Goal: Task Accomplishment & Management: Use online tool/utility

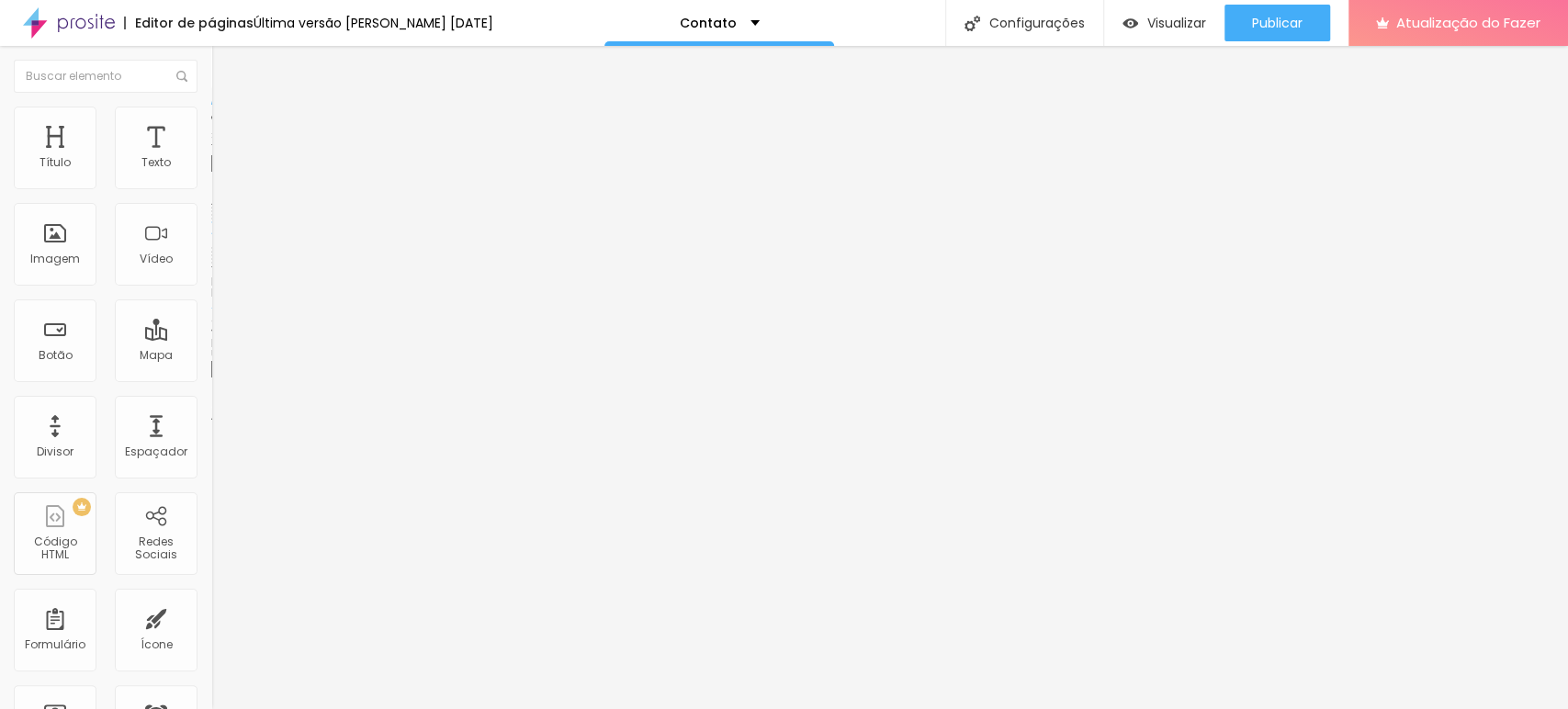
click at [211, 116] on img at bounding box center [219, 115] width 17 height 17
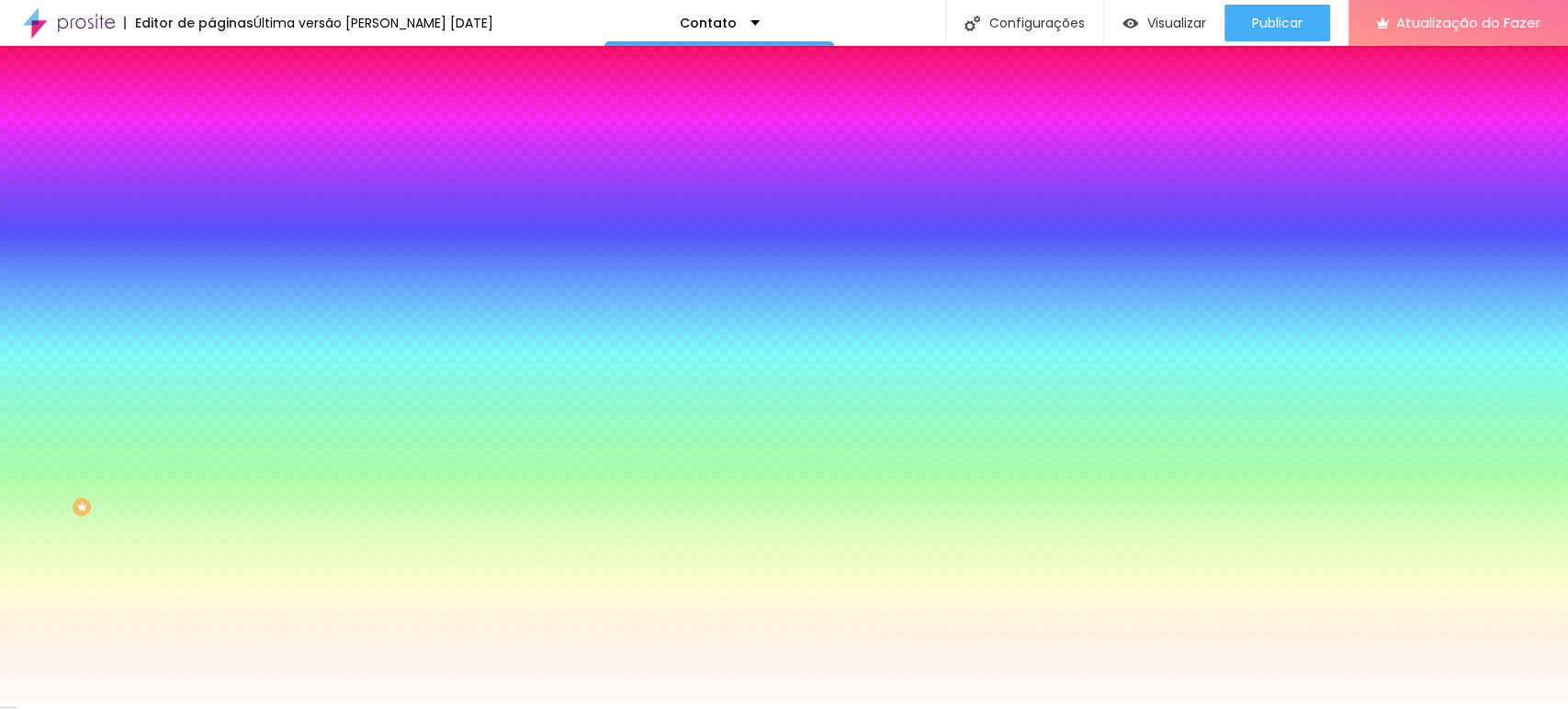
click at [211, 175] on div at bounding box center [316, 175] width 211 height 0
click at [211, 186] on input "#858BF6" at bounding box center [321, 184] width 220 height 18
click at [211, 185] on input "#858BF6" at bounding box center [321, 184] width 220 height 18
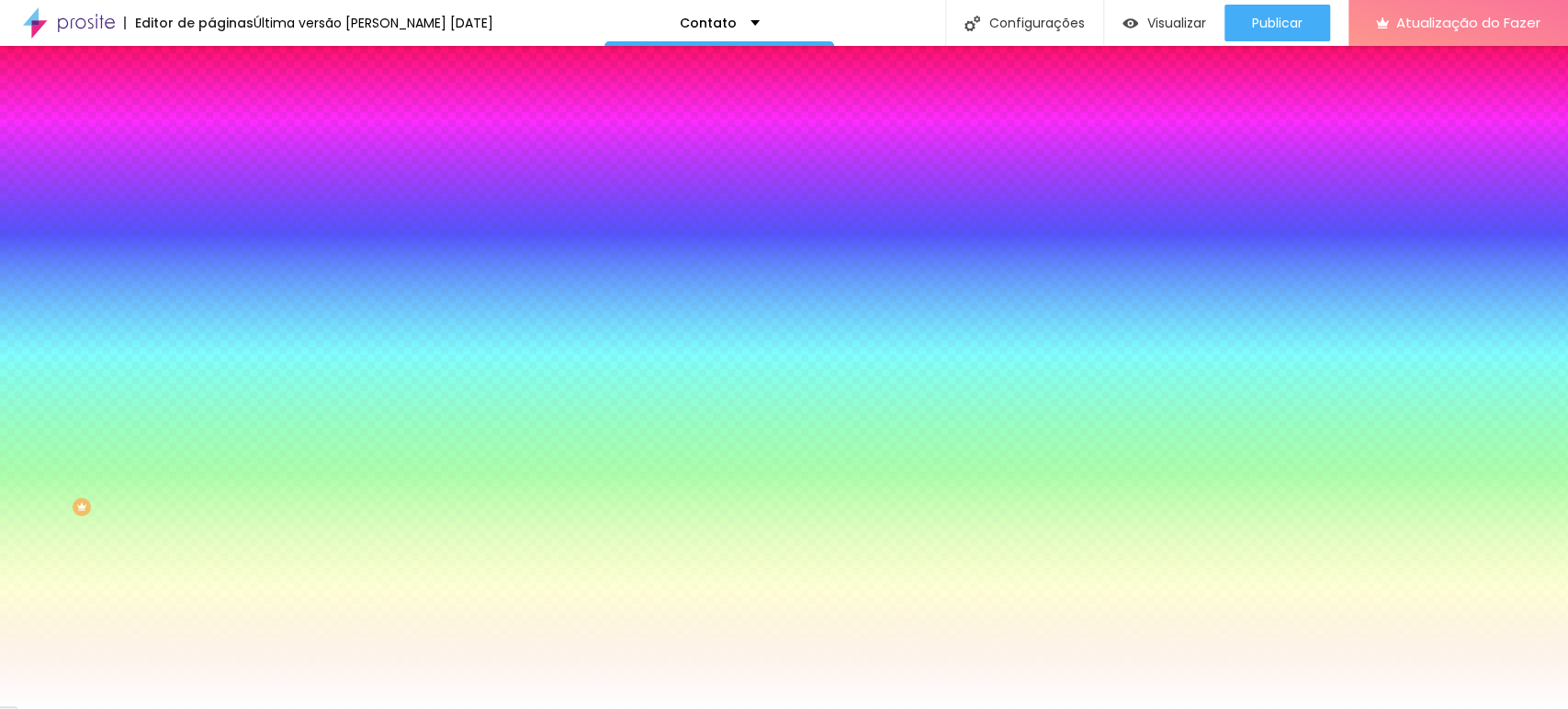
click at [211, 185] on input "#858BF6" at bounding box center [321, 184] width 220 height 18
paste input "957130"
type input "#957130"
click at [211, 625] on div at bounding box center [316, 625] width 211 height 0
type input "#FFFFFF"
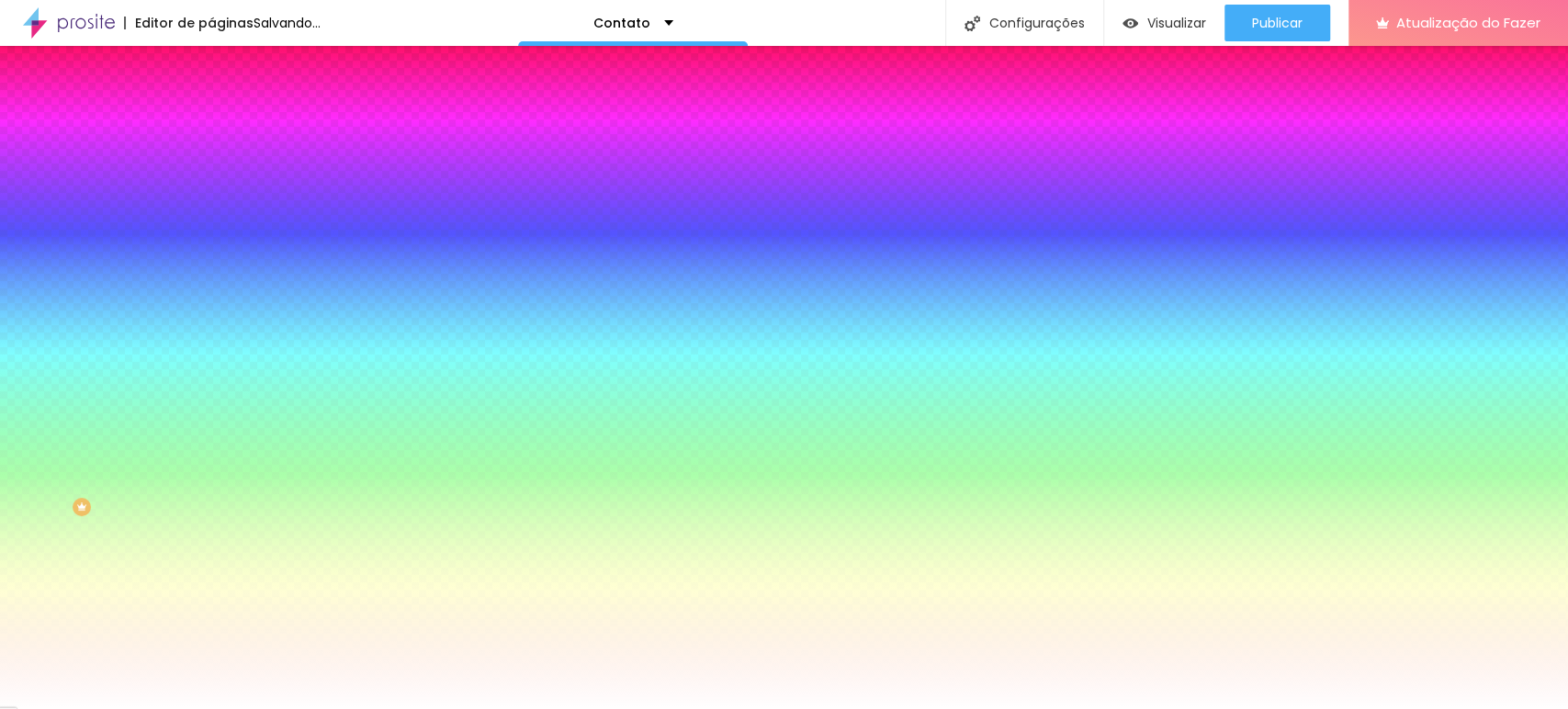
drag, startPoint x: 130, startPoint y: 421, endPoint x: 14, endPoint y: 410, distance: 117.2
click at [211, 593] on div "Cor de fundo Voltar ao padrão #FFFFFF" at bounding box center [316, 618] width 211 height 51
click at [211, 175] on div at bounding box center [316, 175] width 211 height 0
drag, startPoint x: 110, startPoint y: 272, endPoint x: 29, endPoint y: 373, distance: 129.4
click at [211, 373] on div "Cor de fundo Voltar ao padrão #000000 Tipografia Voltar ao padrão [PERSON_NAME]…" at bounding box center [316, 443] width 211 height 601
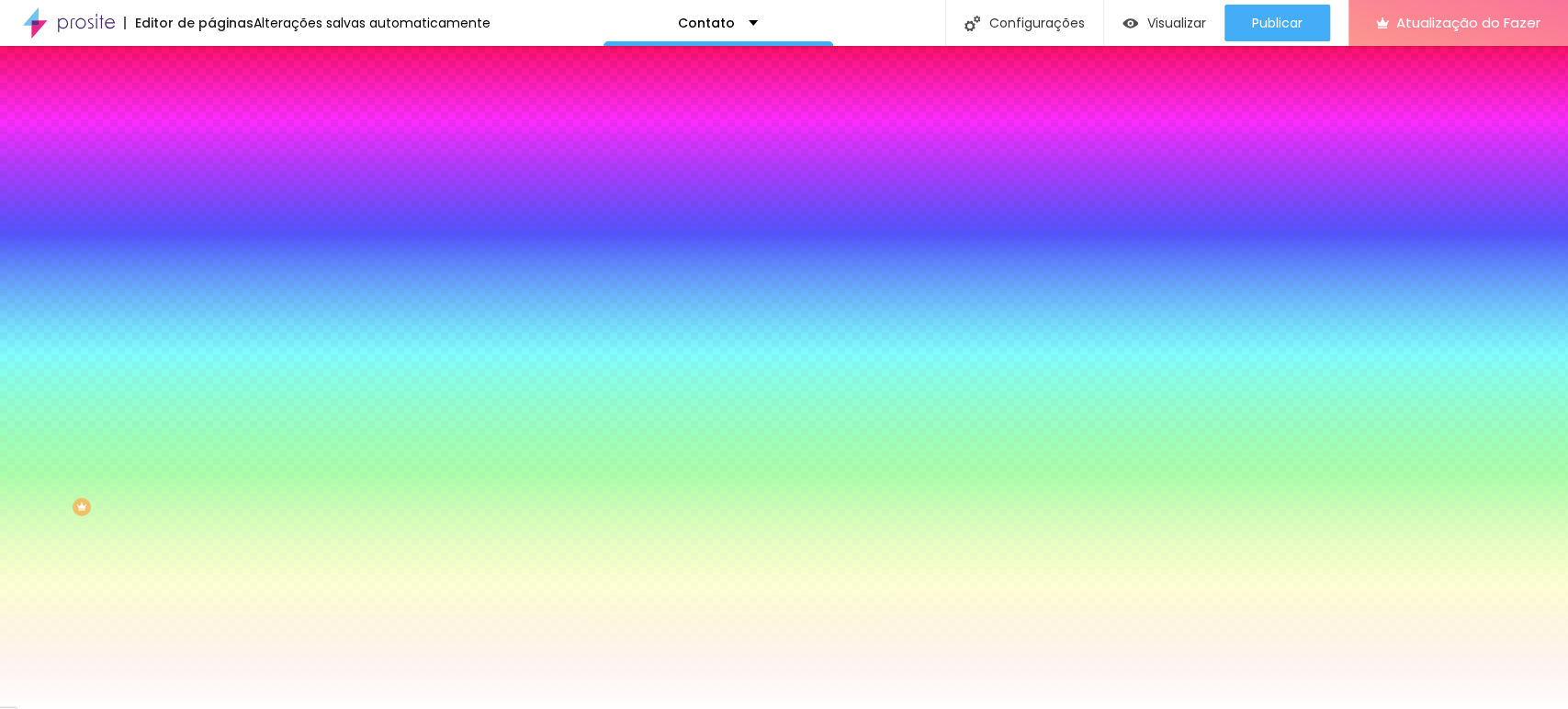
click at [211, 182] on input "#000000" at bounding box center [321, 184] width 220 height 18
paste input "95713"
type input "#957130"
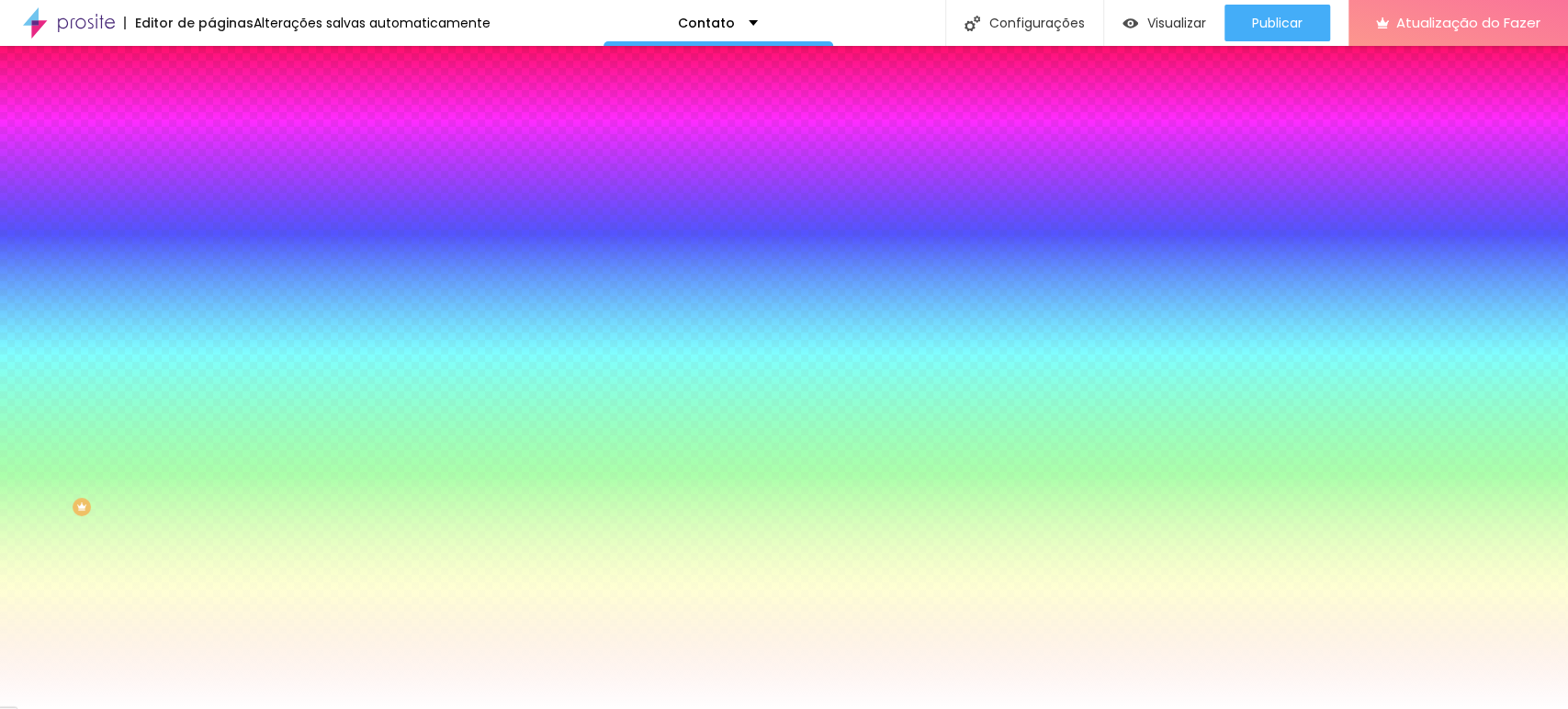
click at [211, 625] on div at bounding box center [316, 625] width 211 height 0
drag, startPoint x: 137, startPoint y: 427, endPoint x: 150, endPoint y: 568, distance: 141.1
click at [211, 582] on div "Editar nulo Conteúdo Estilo Avançado Cor de fundo Voltar ao padrão #957130 Tipo…" at bounding box center [316, 377] width 211 height 663
click at [211, 625] on div at bounding box center [316, 625] width 211 height 0
drag, startPoint x: 133, startPoint y: 436, endPoint x: 130, endPoint y: 414, distance: 22.2
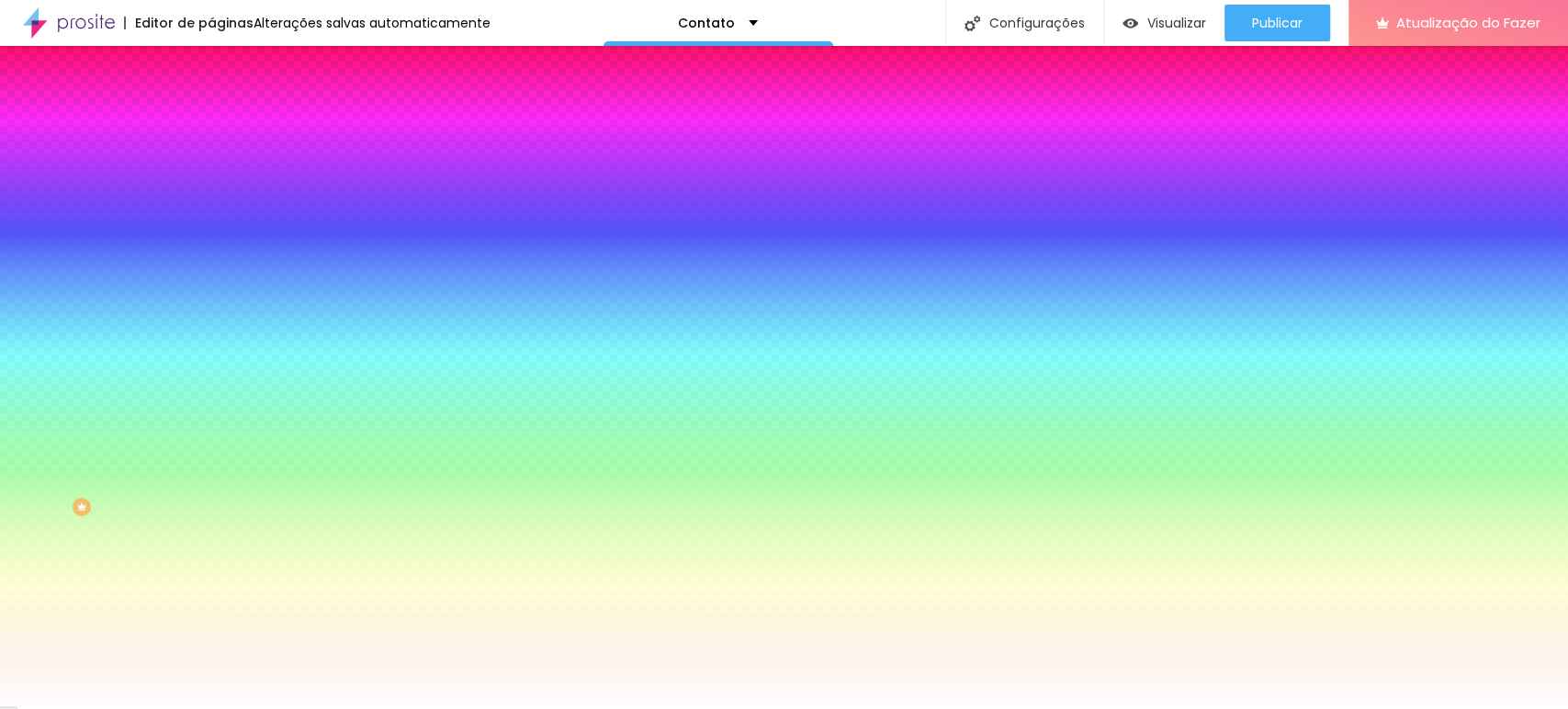
click at [74, 431] on div at bounding box center [784, 354] width 1568 height 709
click at [211, 625] on input "#E18996" at bounding box center [321, 634] width 220 height 18
paste input "95713"
click at [211, 625] on div at bounding box center [316, 625] width 211 height 0
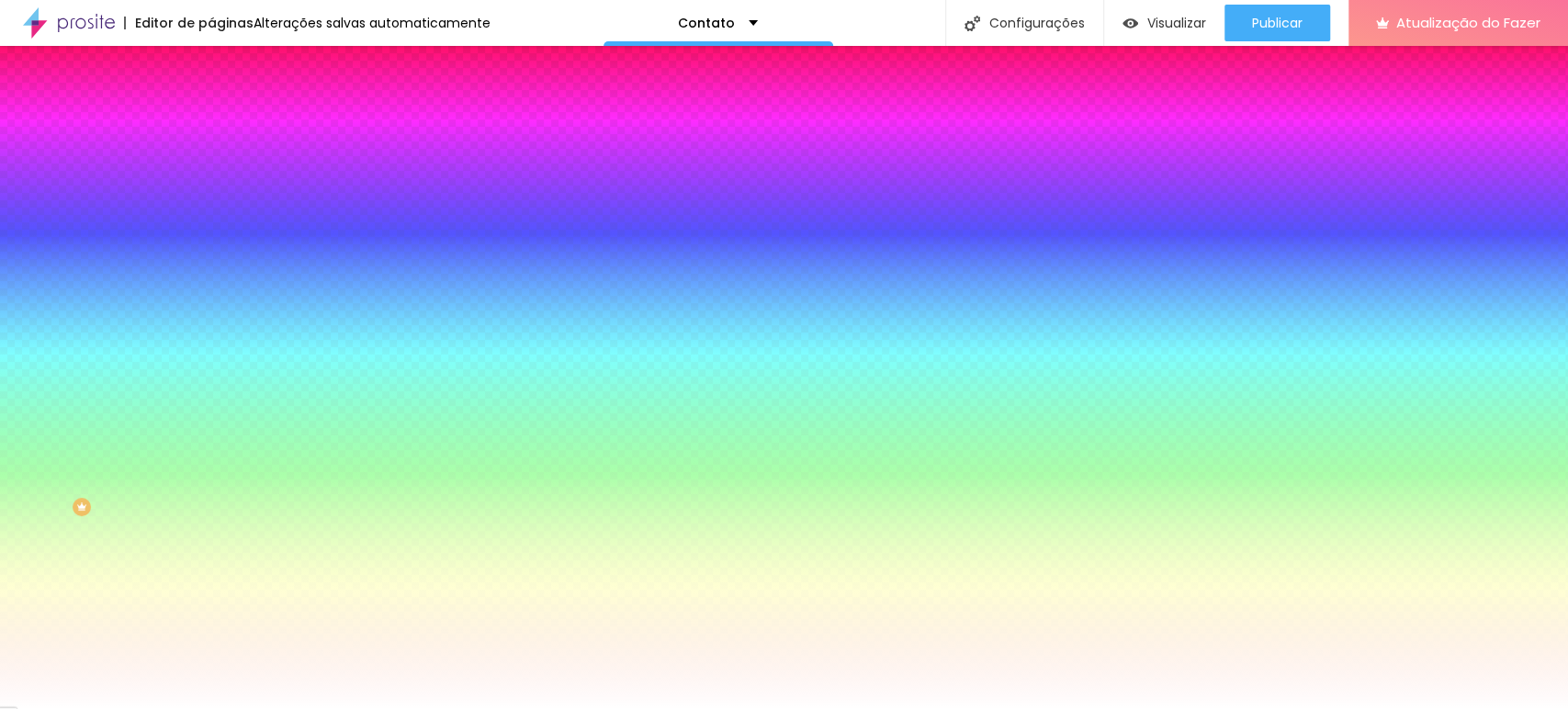
click at [211, 625] on div at bounding box center [316, 625] width 211 height 0
click at [211, 625] on input "#95713" at bounding box center [321, 634] width 220 height 18
paste input
click at [211, 625] on input "#95713" at bounding box center [321, 634] width 220 height 18
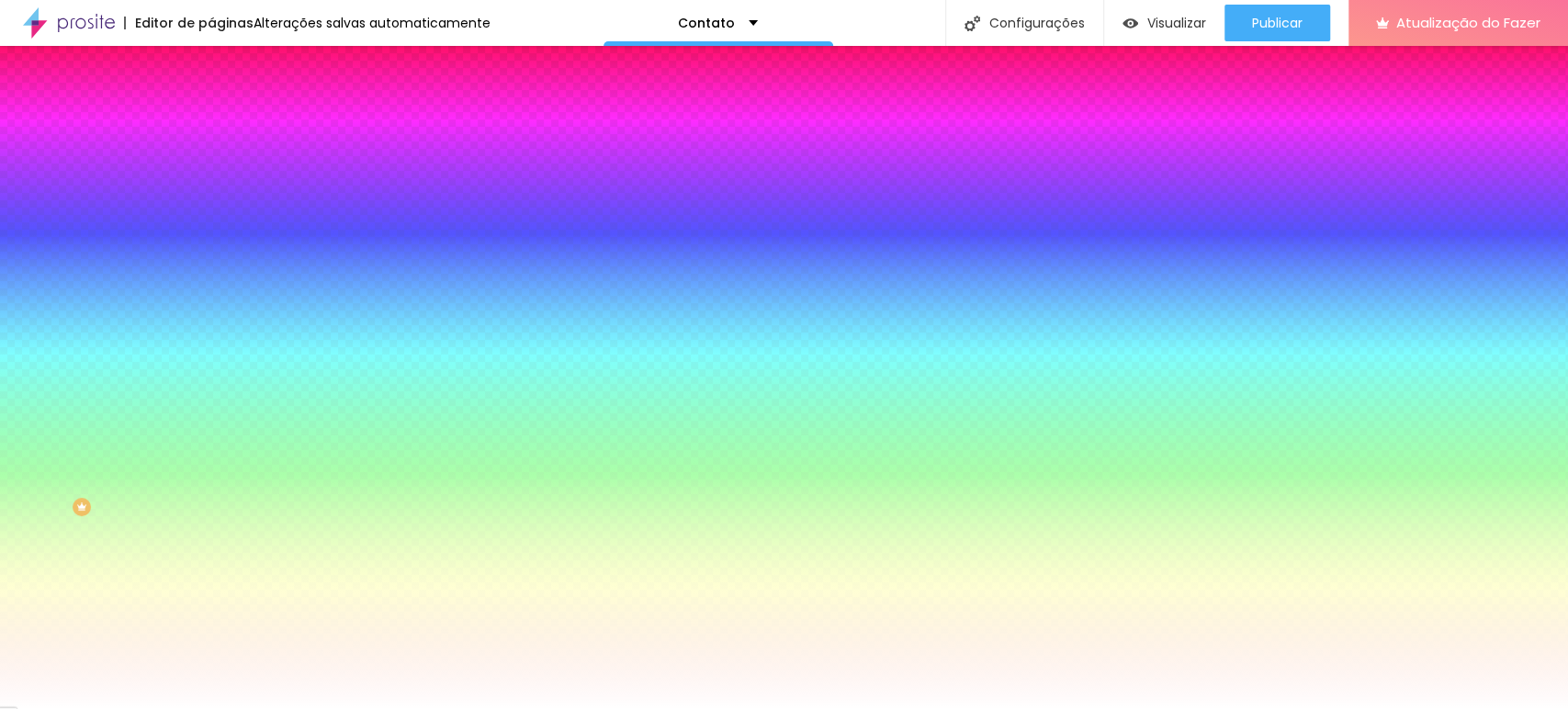
click at [211, 625] on input "#95713" at bounding box center [321, 634] width 220 height 18
paste input "0"
type input "#957130"
click at [211, 625] on div at bounding box center [316, 625] width 211 height 0
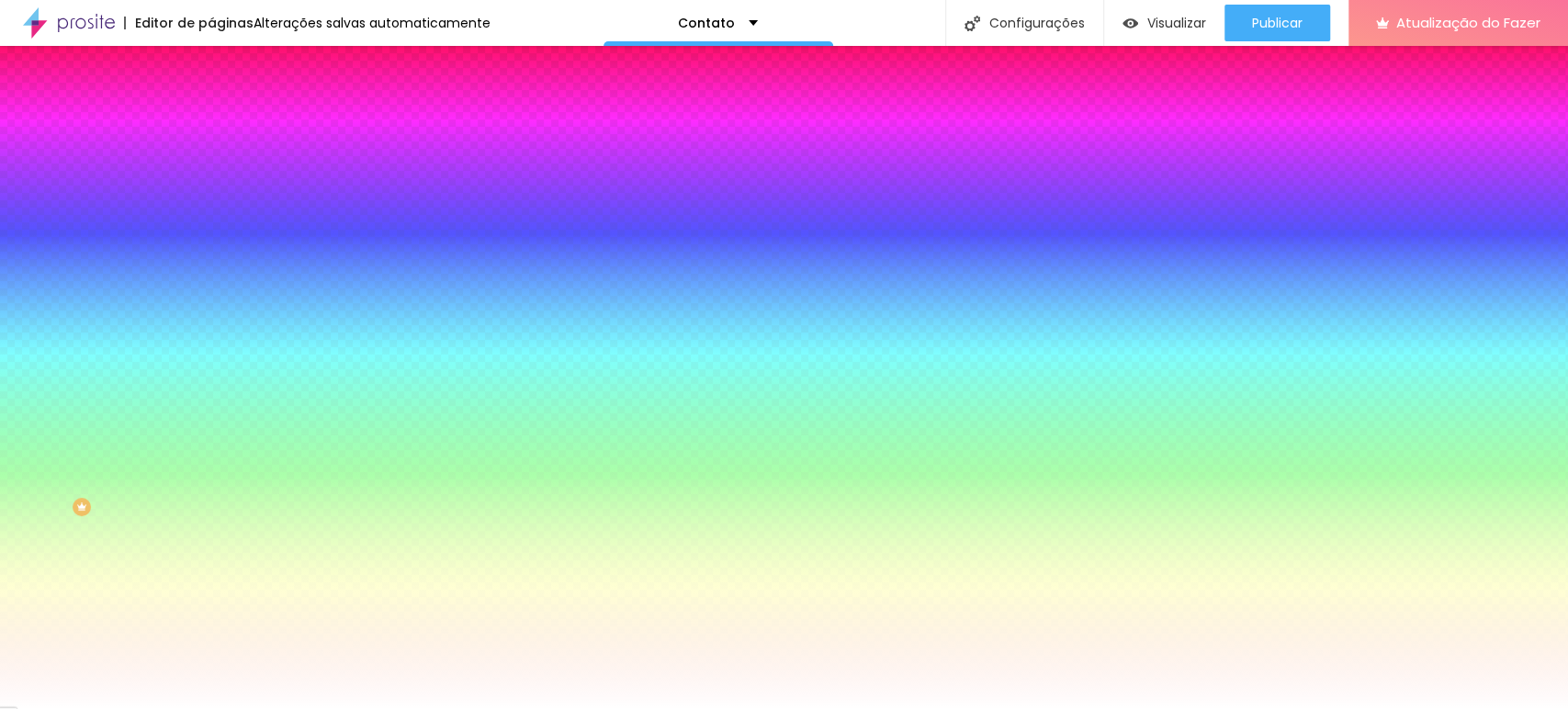
drag, startPoint x: 184, startPoint y: 449, endPoint x: 191, endPoint y: 526, distance: 77.5
click at [191, 526] on div at bounding box center [784, 354] width 1568 height 709
drag, startPoint x: 180, startPoint y: 524, endPoint x: 186, endPoint y: 475, distance: 49.0
click at [17, 313] on div at bounding box center [7, 311] width 18 height 3
click at [18, 329] on div at bounding box center [9, 327] width 18 height 3
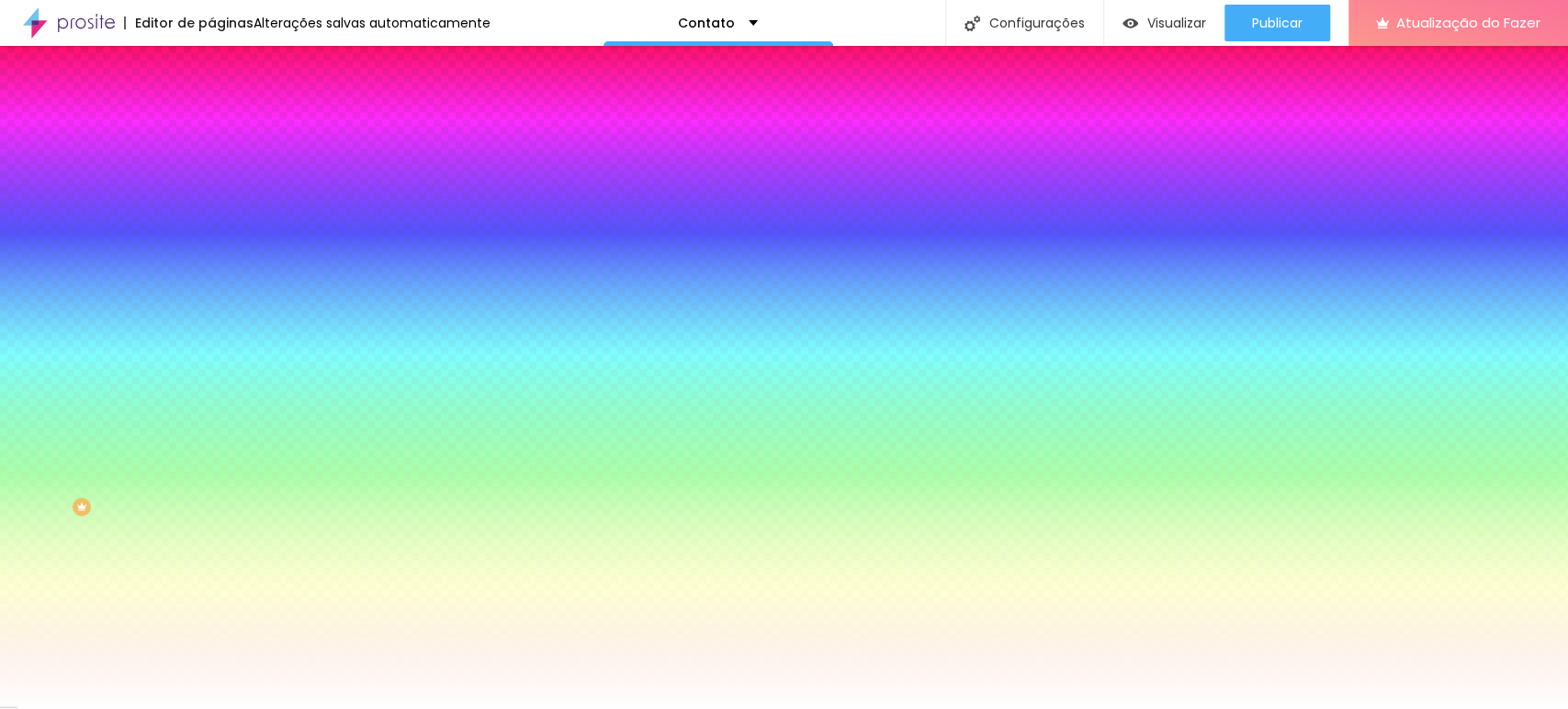
click at [211, 357] on div "Ao passar o mouse Editar estilo do campo" at bounding box center [316, 474] width 211 height 235
click at [220, 281] on icon "button" at bounding box center [223, 284] width 7 height 7
drag, startPoint x: 195, startPoint y: 385, endPoint x: 174, endPoint y: 380, distance: 21.6
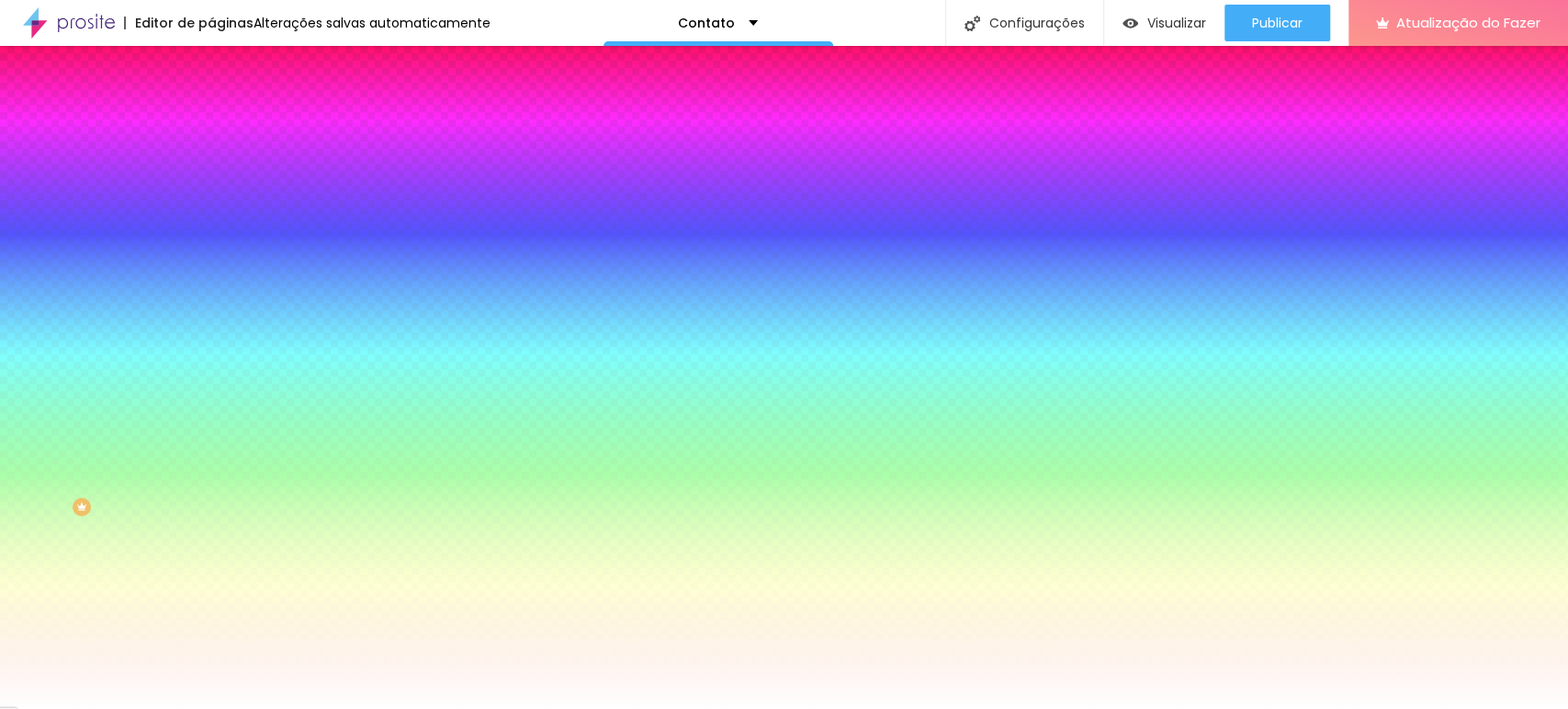
paste input "95713"
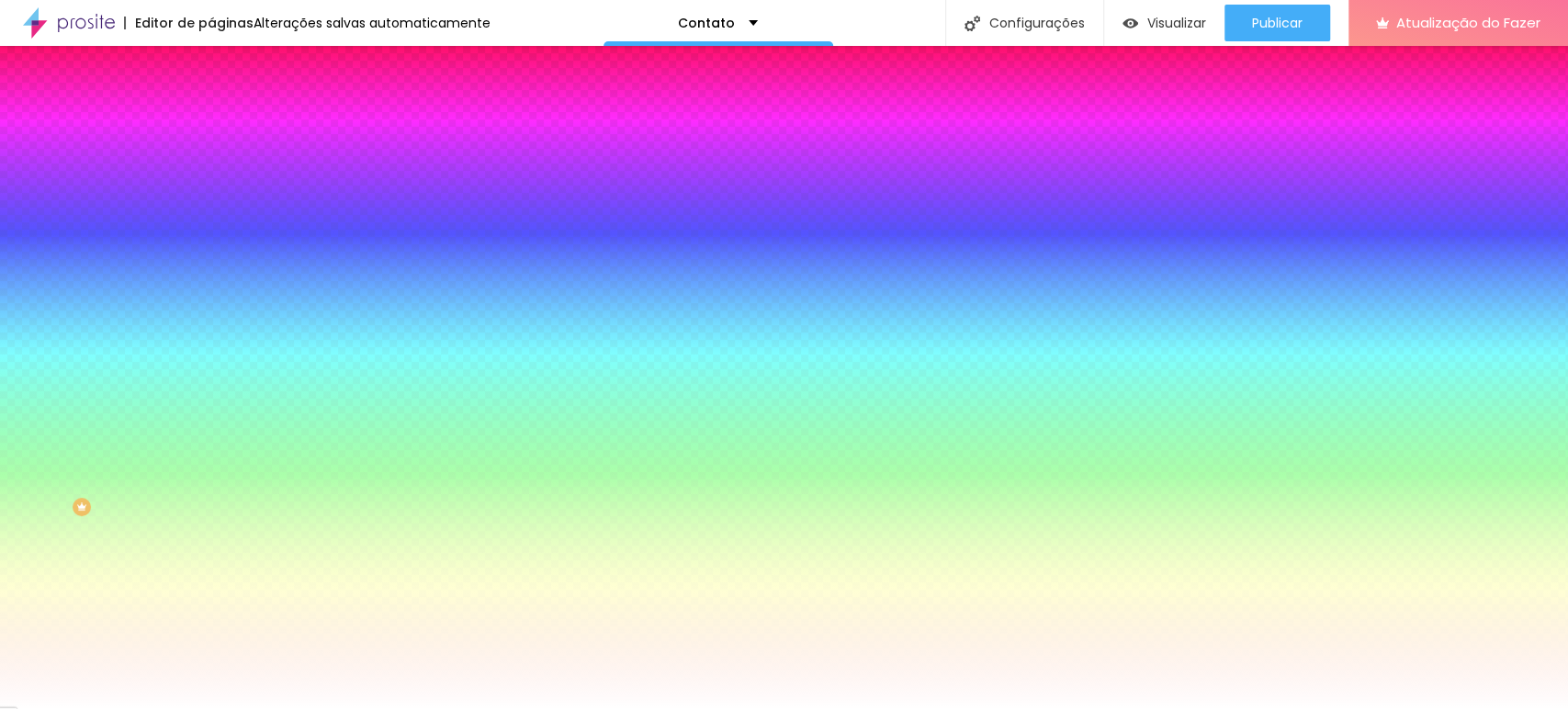
type input "#957130"
click at [485, 708] on div at bounding box center [784, 709] width 1568 height 0
click at [219, 279] on icon "button" at bounding box center [224, 284] width 11 height 11
click at [447, 708] on div at bounding box center [784, 709] width 1568 height 0
click at [211, 277] on button "button" at bounding box center [224, 286] width 26 height 19
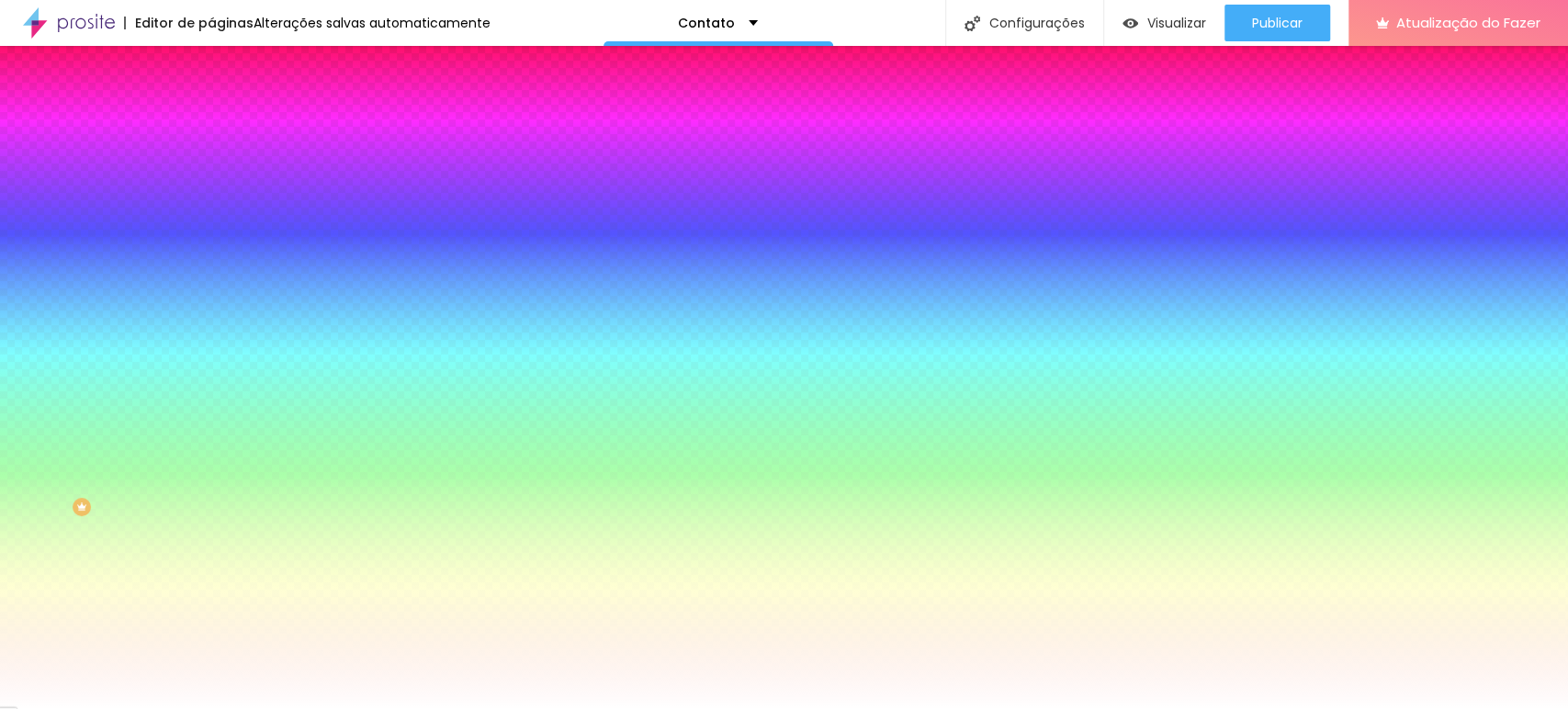
type input "29"
type input "21"
type input "17"
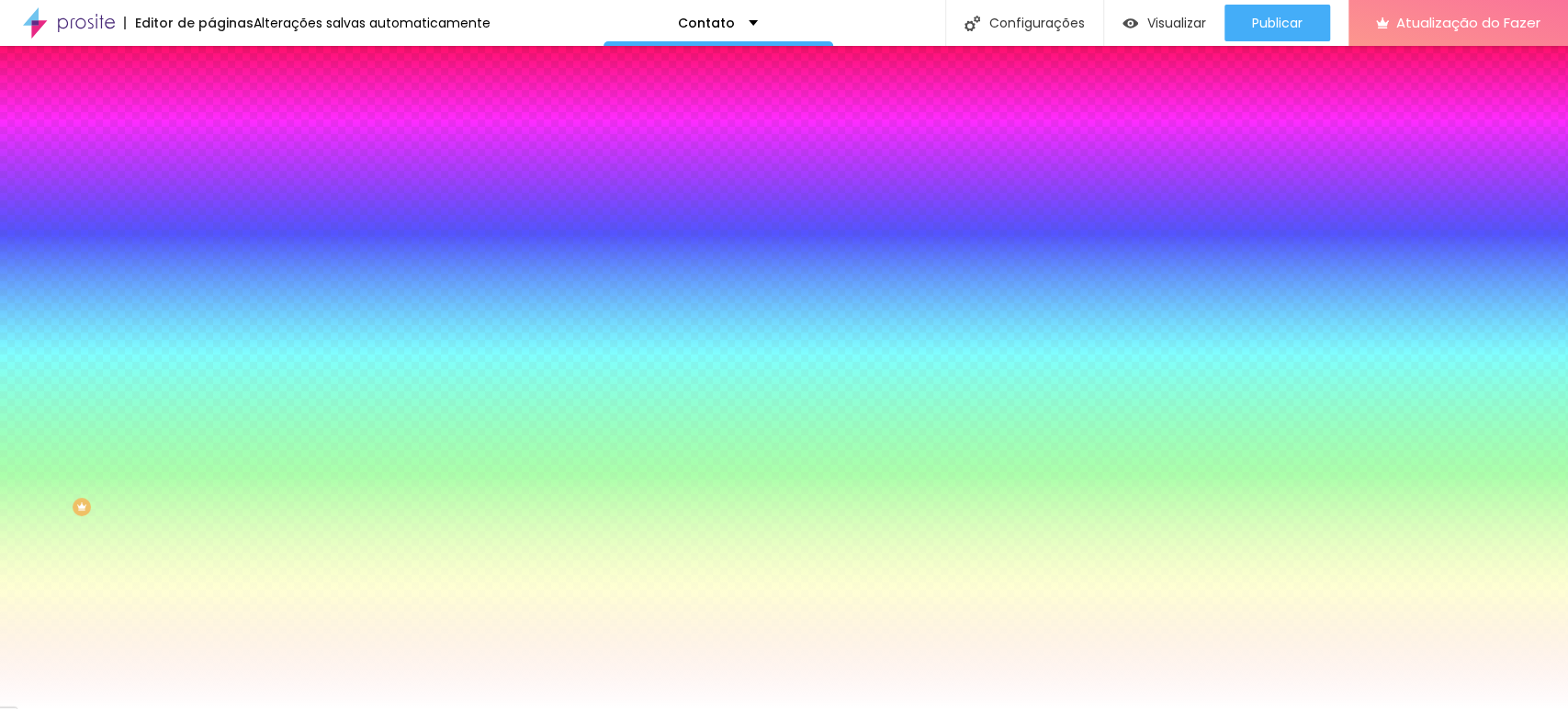
type input "17"
type input "14"
type input "12"
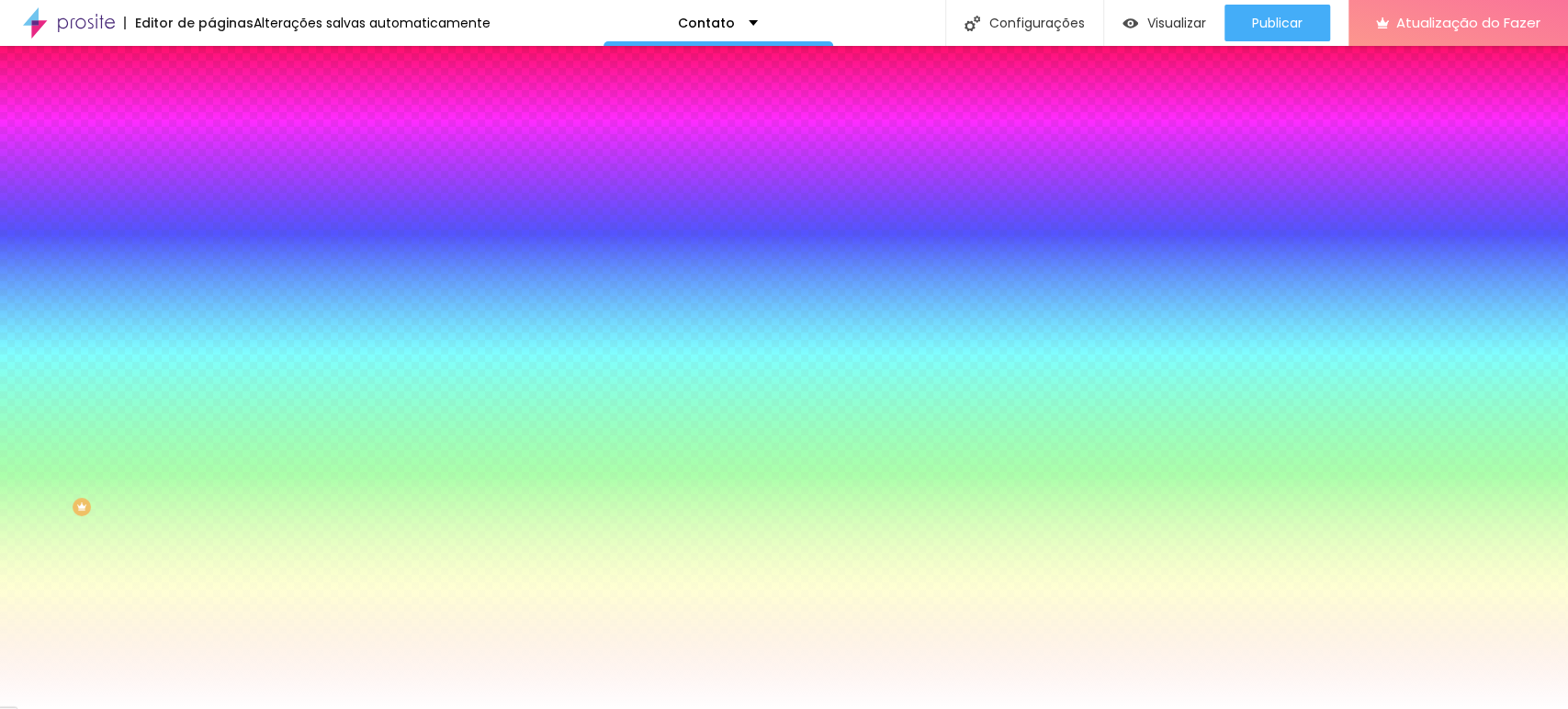
type input "6"
type input "4"
type input "1"
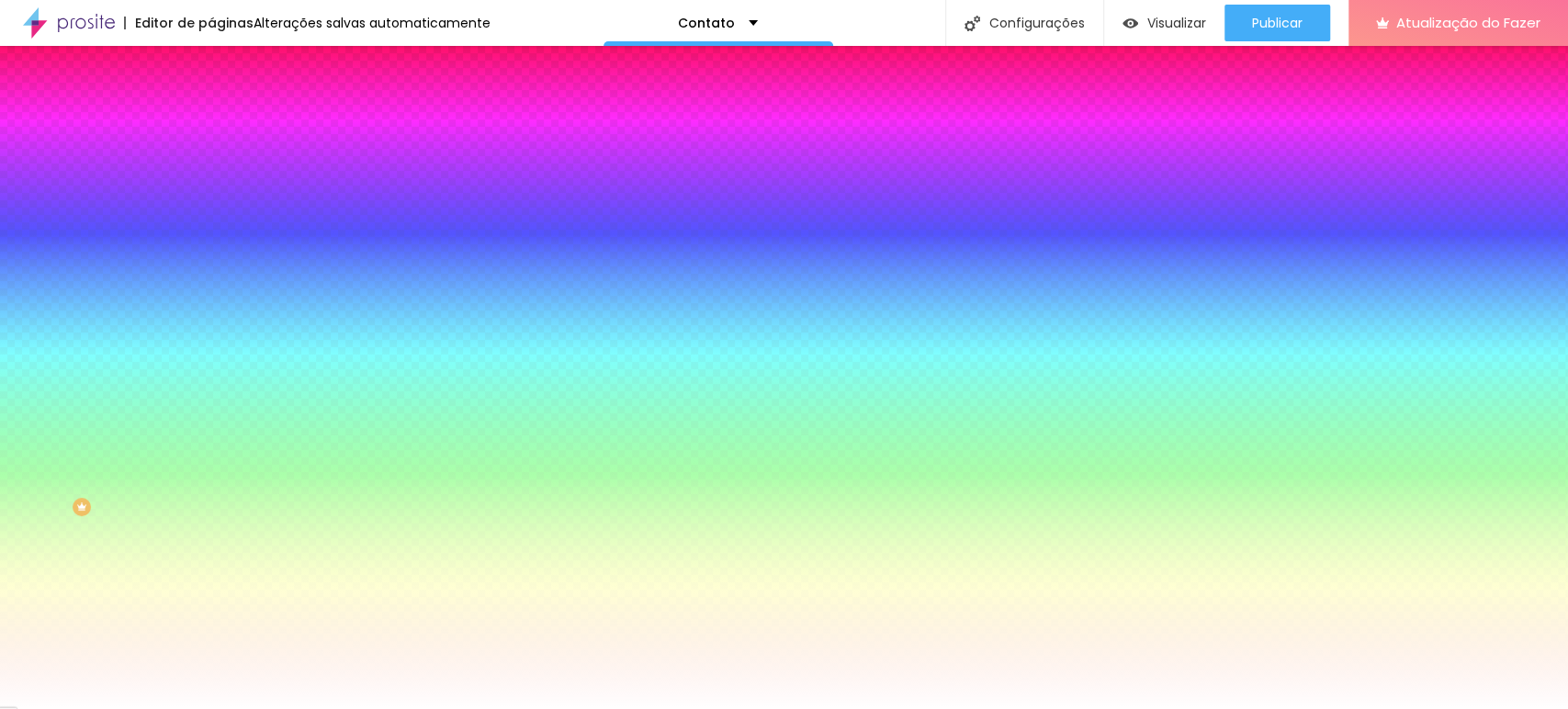
type input "1"
type input "0"
type input "7"
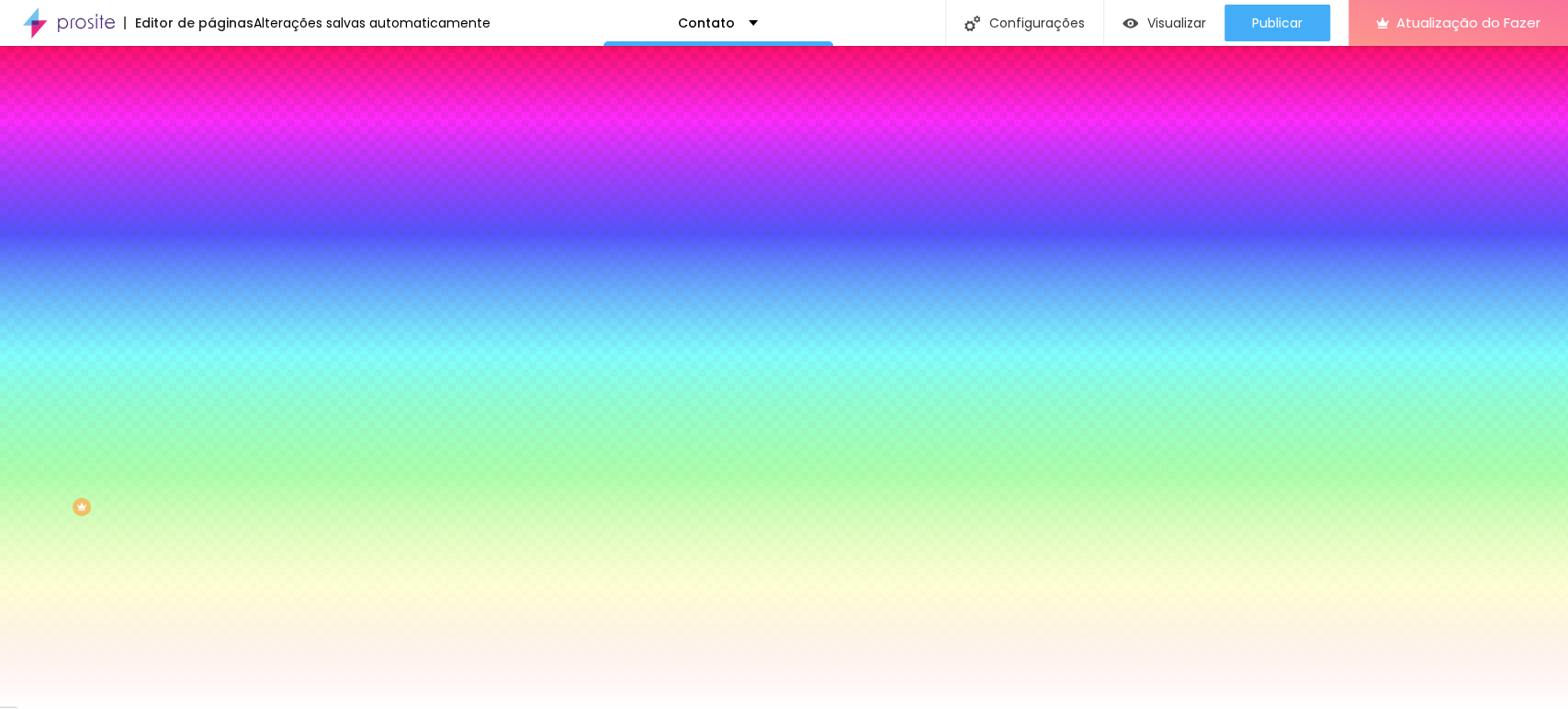
type input "30"
drag, startPoint x: 400, startPoint y: 339, endPoint x: 554, endPoint y: 335, distance: 154.4
type input "1"
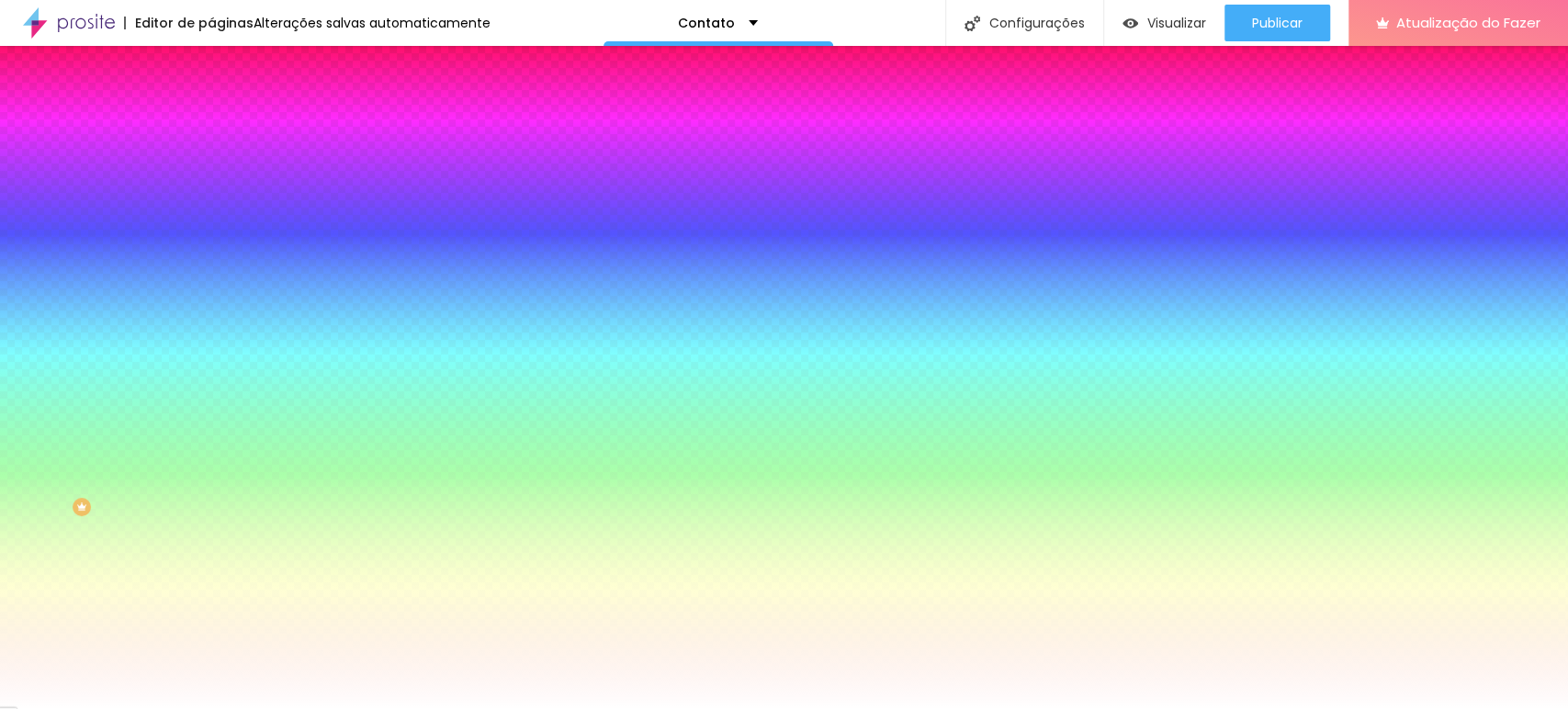
type input "1"
type input "2"
type input "4"
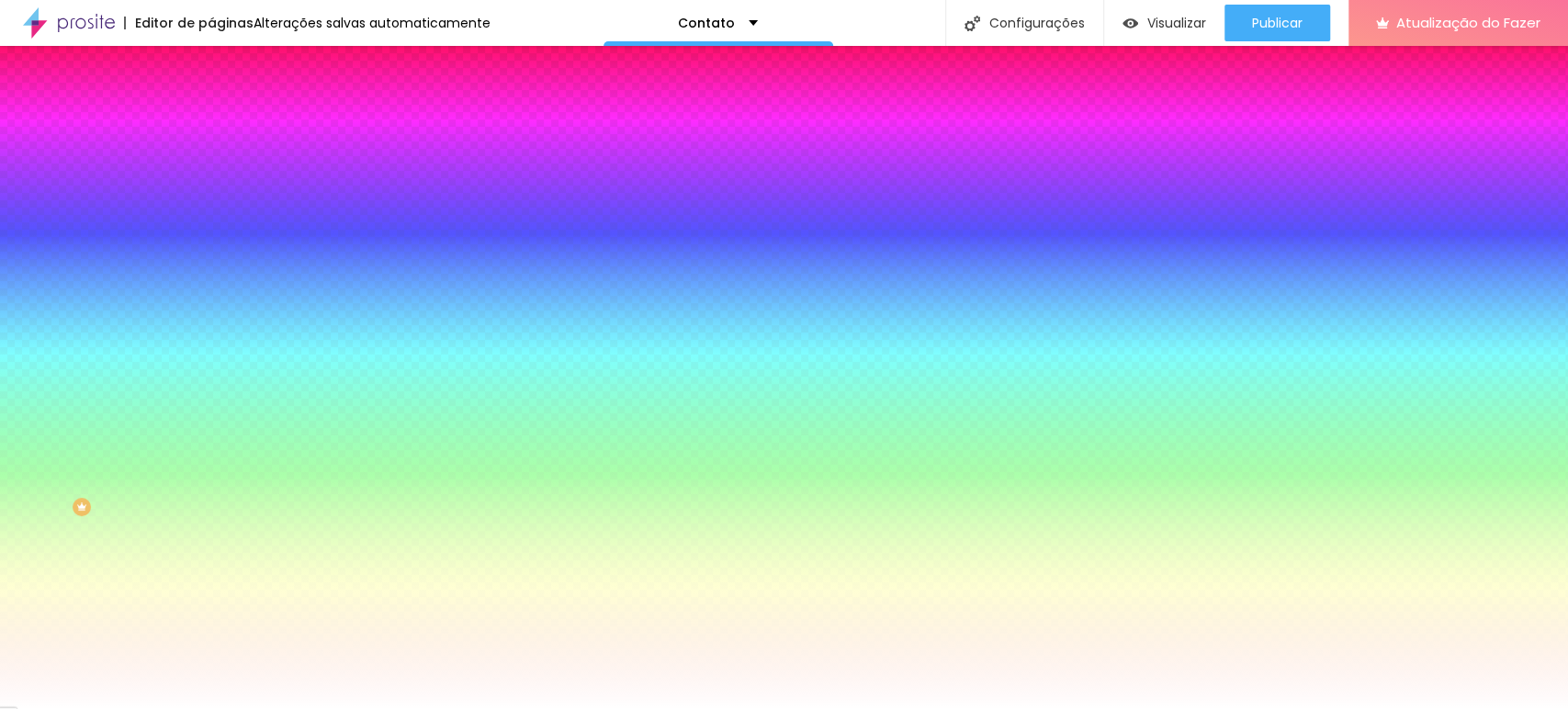
type input "5"
drag, startPoint x: 205, startPoint y: 389, endPoint x: 484, endPoint y: 380, distance: 279.4
type input "5"
type input "4"
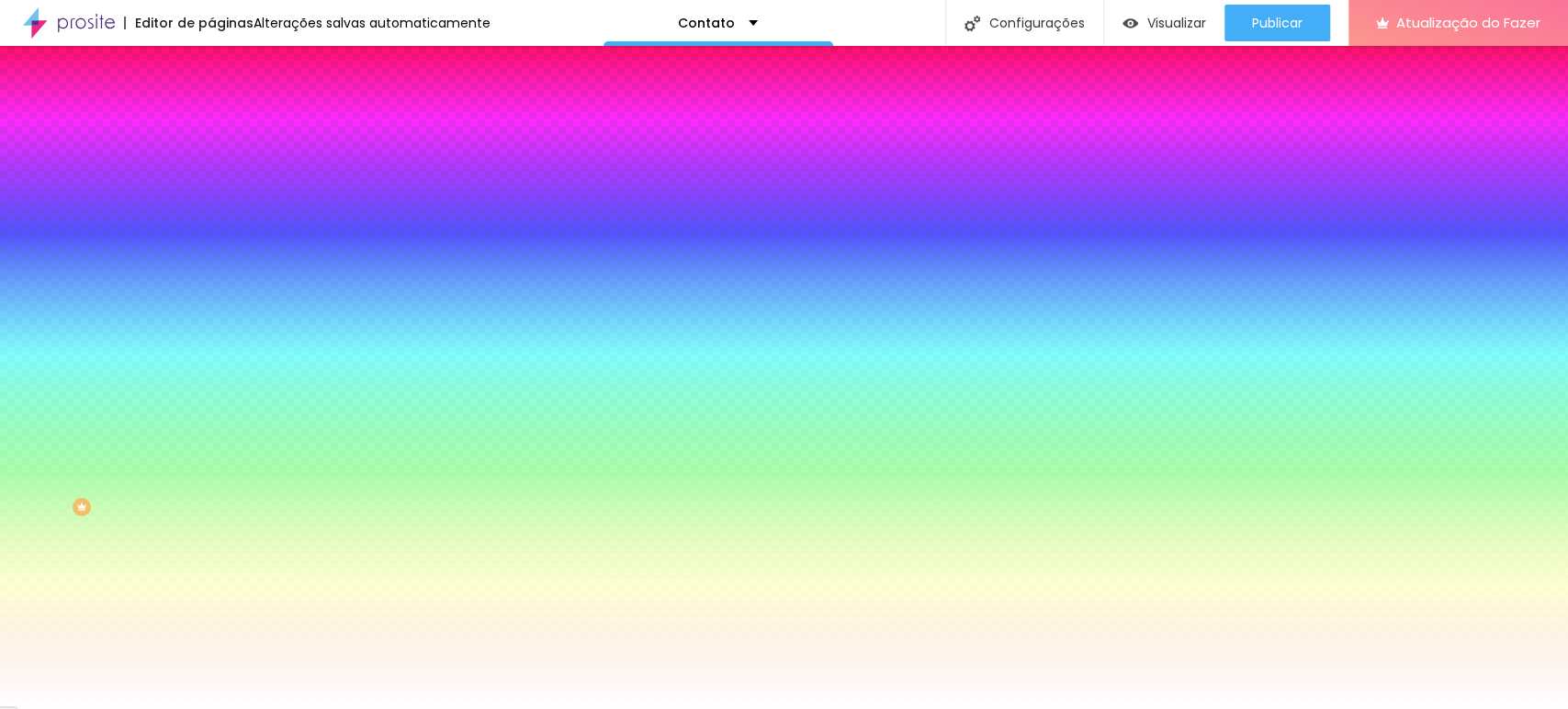
type input "4"
type input "3"
type input "2"
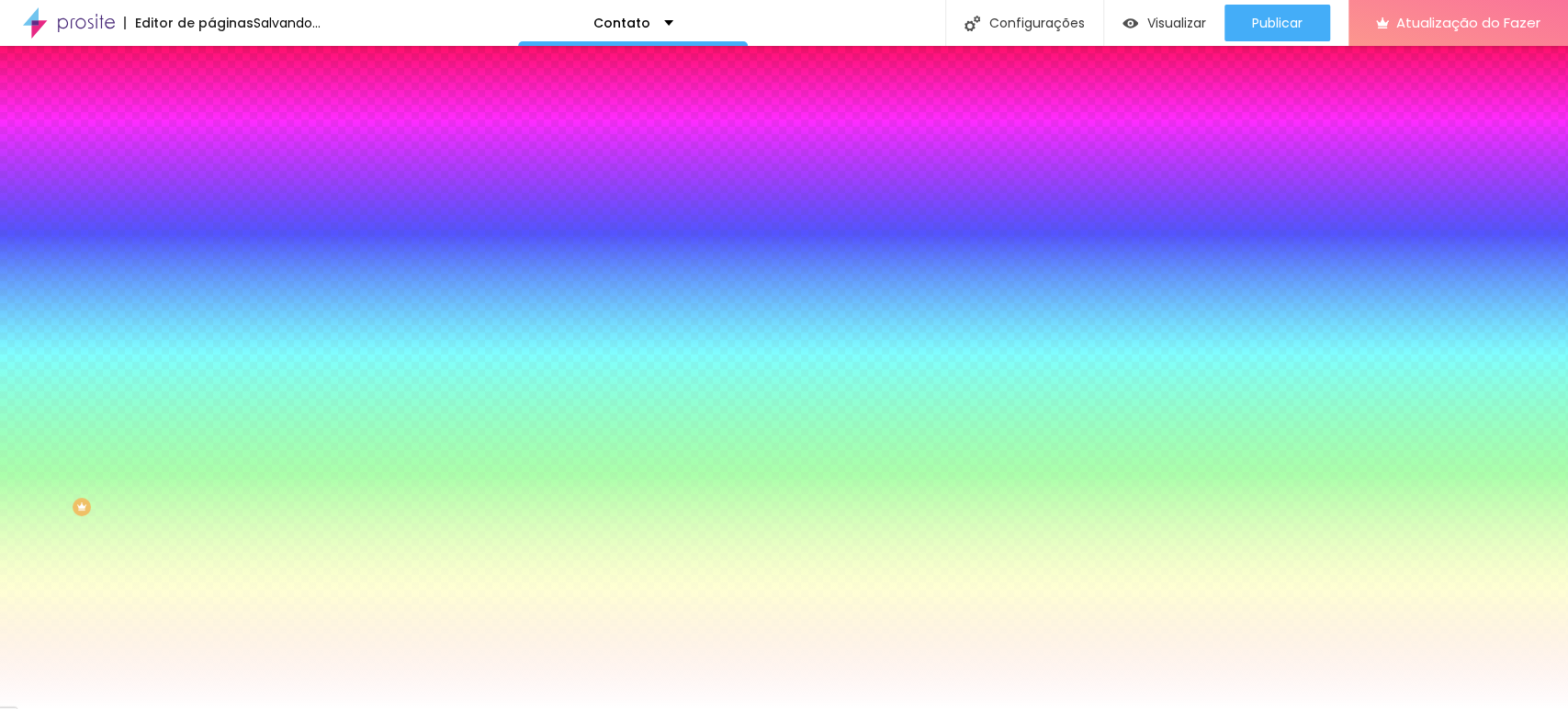
type input "1"
type input "0"
drag, startPoint x: 375, startPoint y: 386, endPoint x: 36, endPoint y: 386, distance: 339.0
type input "0"
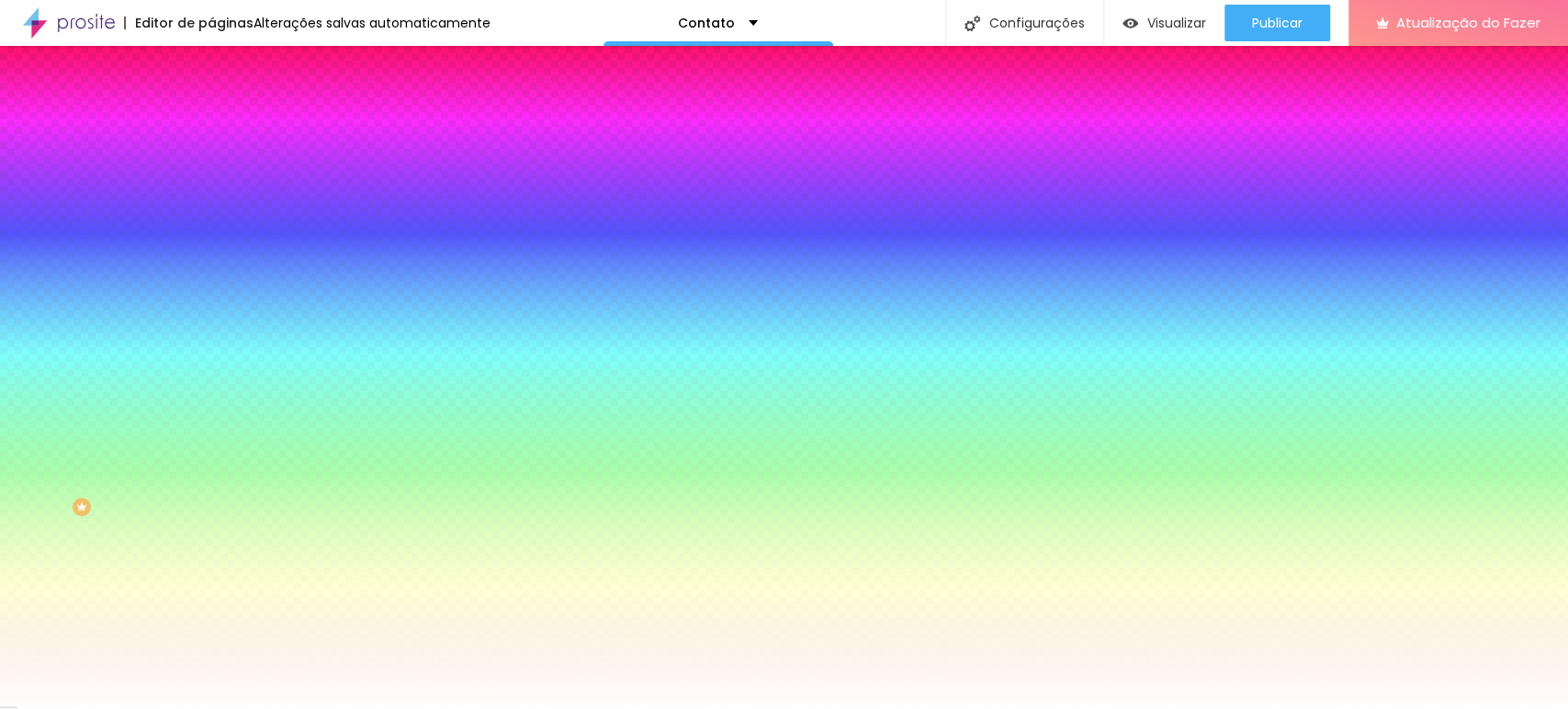
click at [468, 708] on div at bounding box center [784, 709] width 1568 height 0
click at [211, 339] on button "button" at bounding box center [224, 348] width 26 height 19
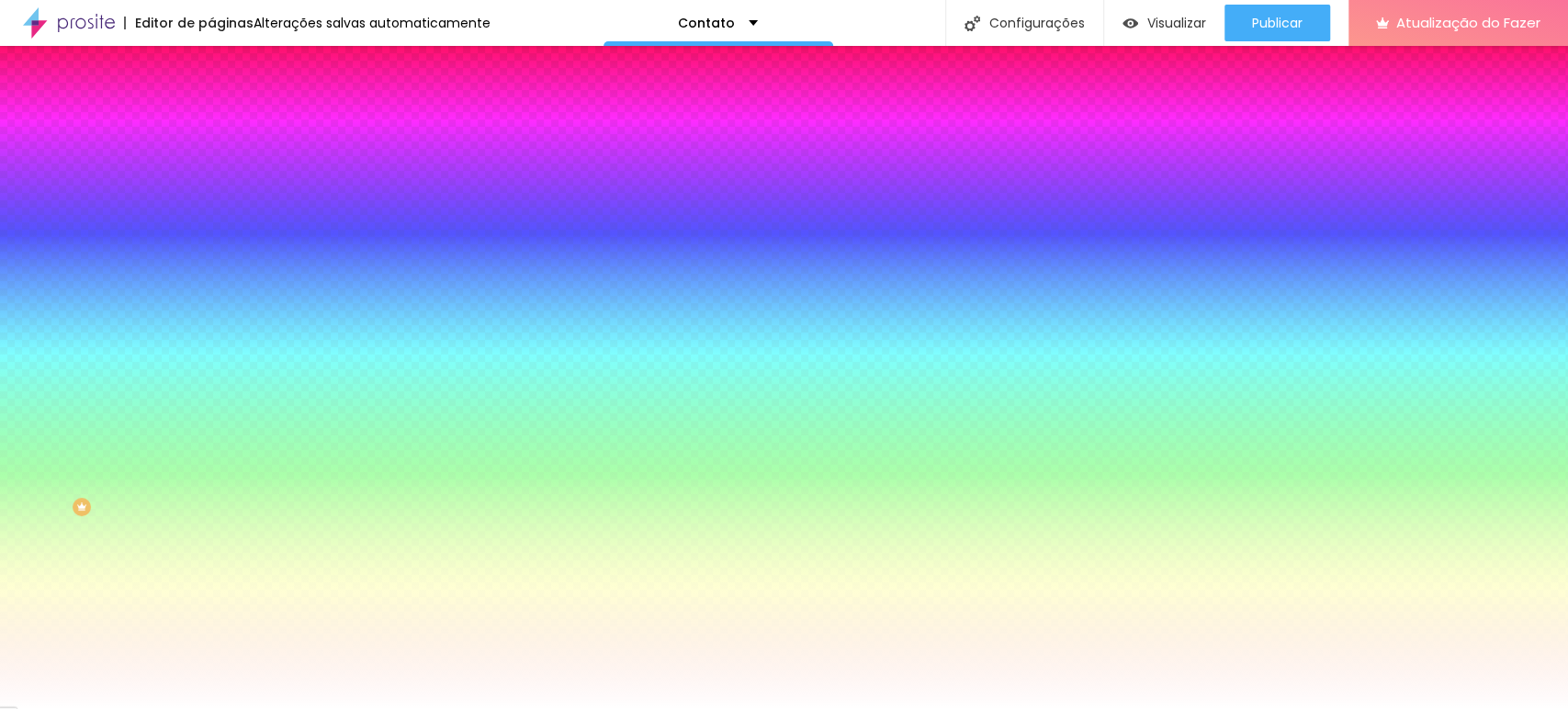
click at [317, 708] on div at bounding box center [784, 720] width 1568 height 0
click at [322, 708] on div at bounding box center [784, 720] width 1568 height 0
click at [474, 708] on div at bounding box center [784, 709] width 1568 height 0
click at [228, 133] on font "Avançado" at bounding box center [258, 138] width 61 height 16
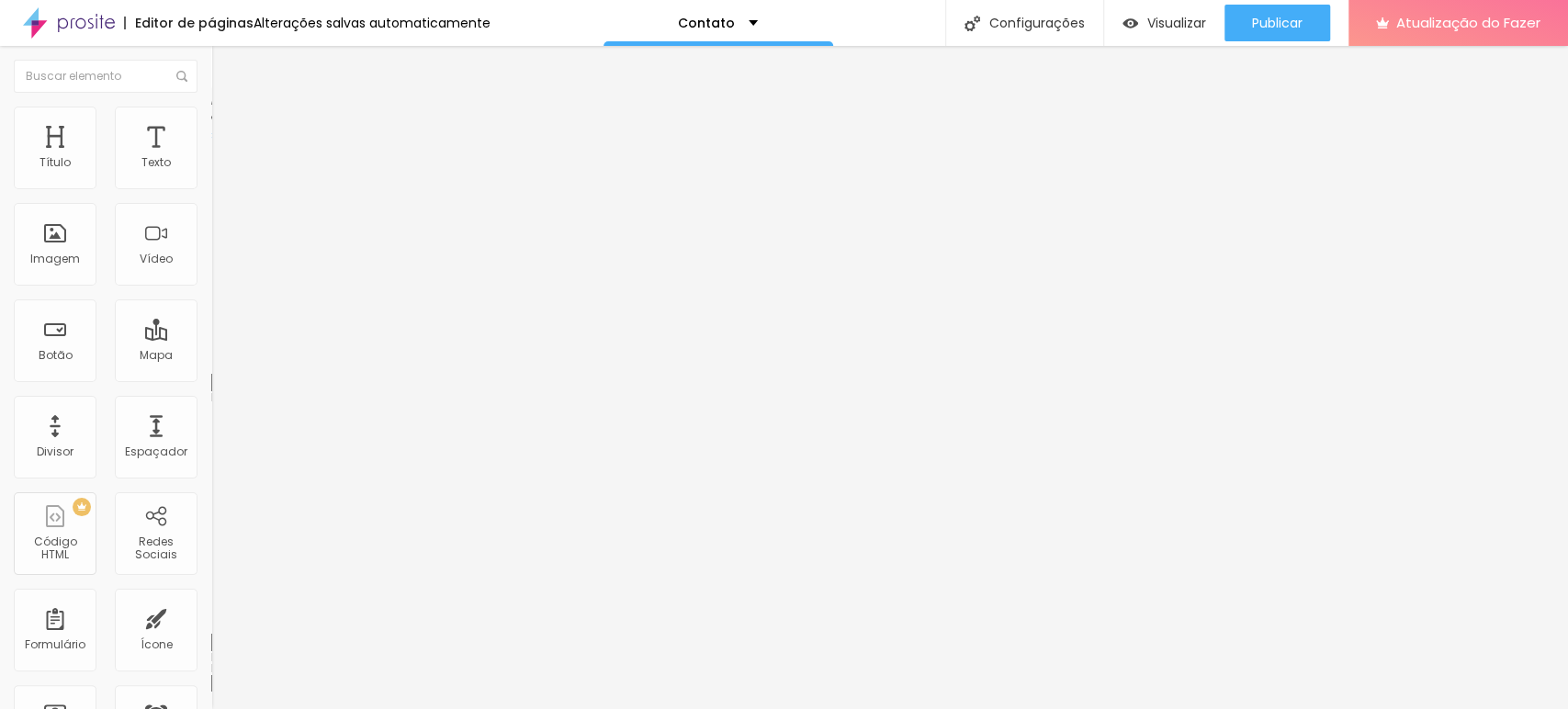
click at [211, 107] on li "Conteúdo" at bounding box center [316, 97] width 211 height 18
click at [225, 60] on img "button" at bounding box center [232, 67] width 15 height 15
click at [120, 139] on div "Texto" at bounding box center [156, 148] width 83 height 83
click at [157, 170] on div "Texto" at bounding box center [156, 148] width 83 height 83
click at [228, 127] on font "Avançado" at bounding box center [258, 119] width 61 height 16
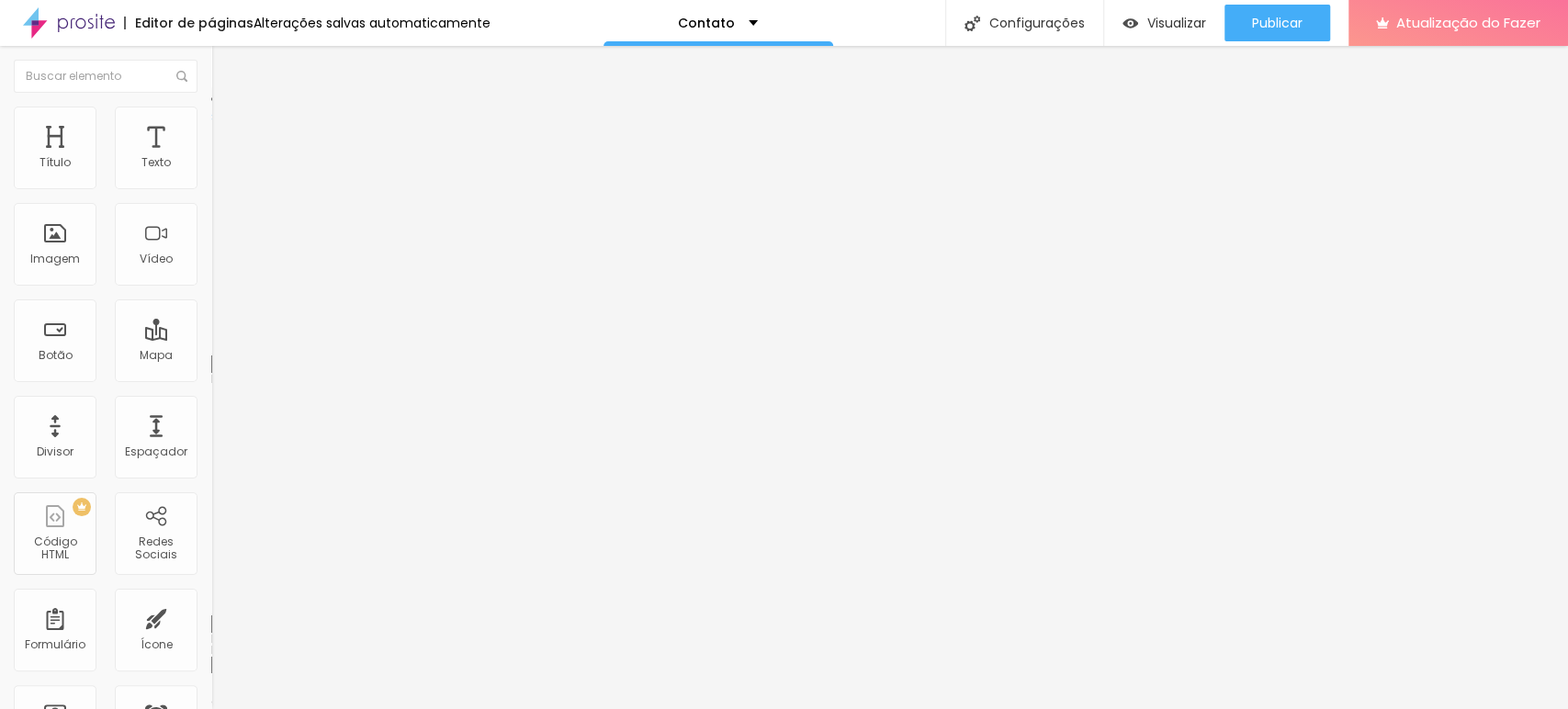
click at [228, 108] on font "Estilo" at bounding box center [242, 101] width 28 height 16
click at [211, 67] on button "Editar nulo" at bounding box center [316, 67] width 211 height 42
click at [67, 231] on div "Imagem" at bounding box center [55, 244] width 83 height 83
click at [40, 238] on div "Imagem" at bounding box center [55, 244] width 83 height 83
click at [122, 182] on div "Texto" at bounding box center [156, 148] width 83 height 83
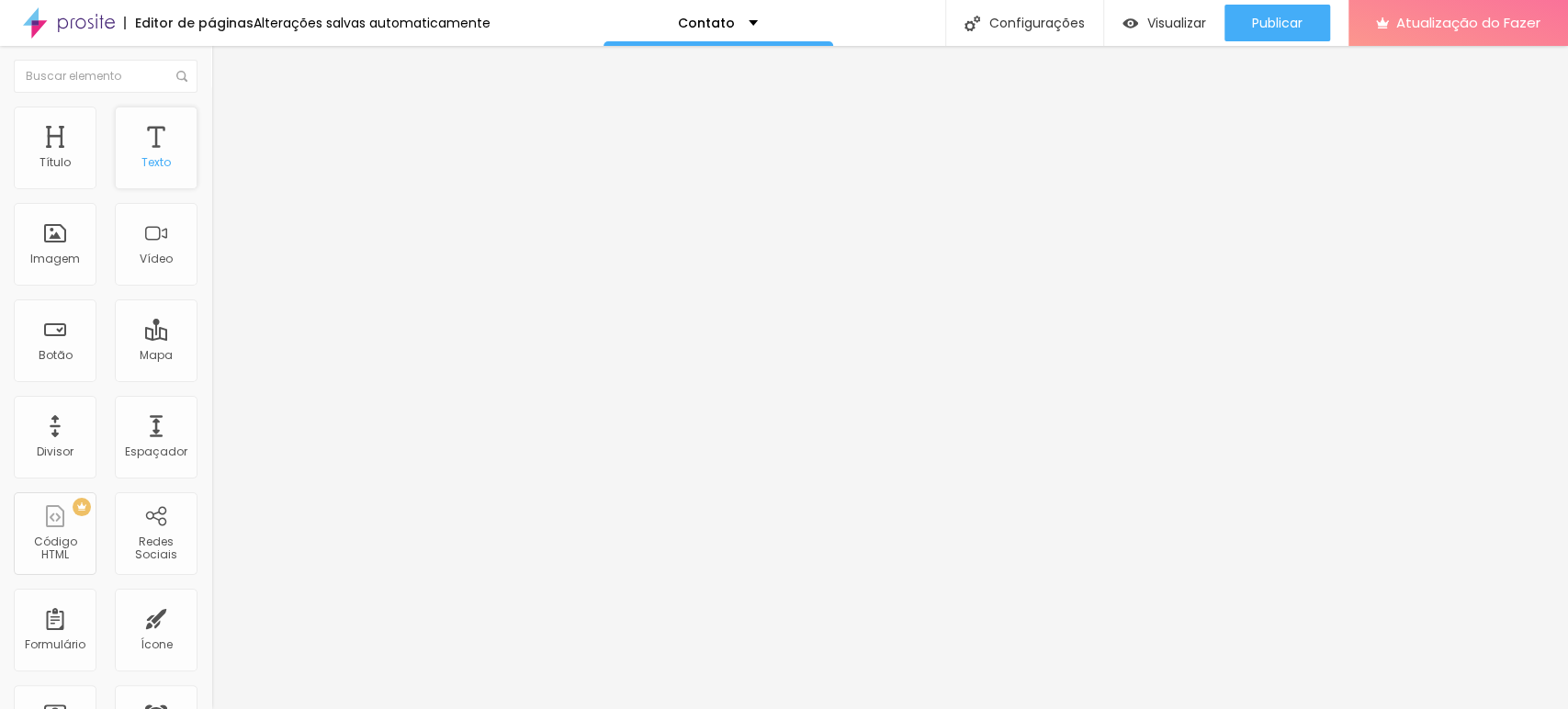
click at [143, 165] on font "Texto" at bounding box center [155, 162] width 29 height 16
click at [211, 108] on img at bounding box center [219, 115] width 17 height 17
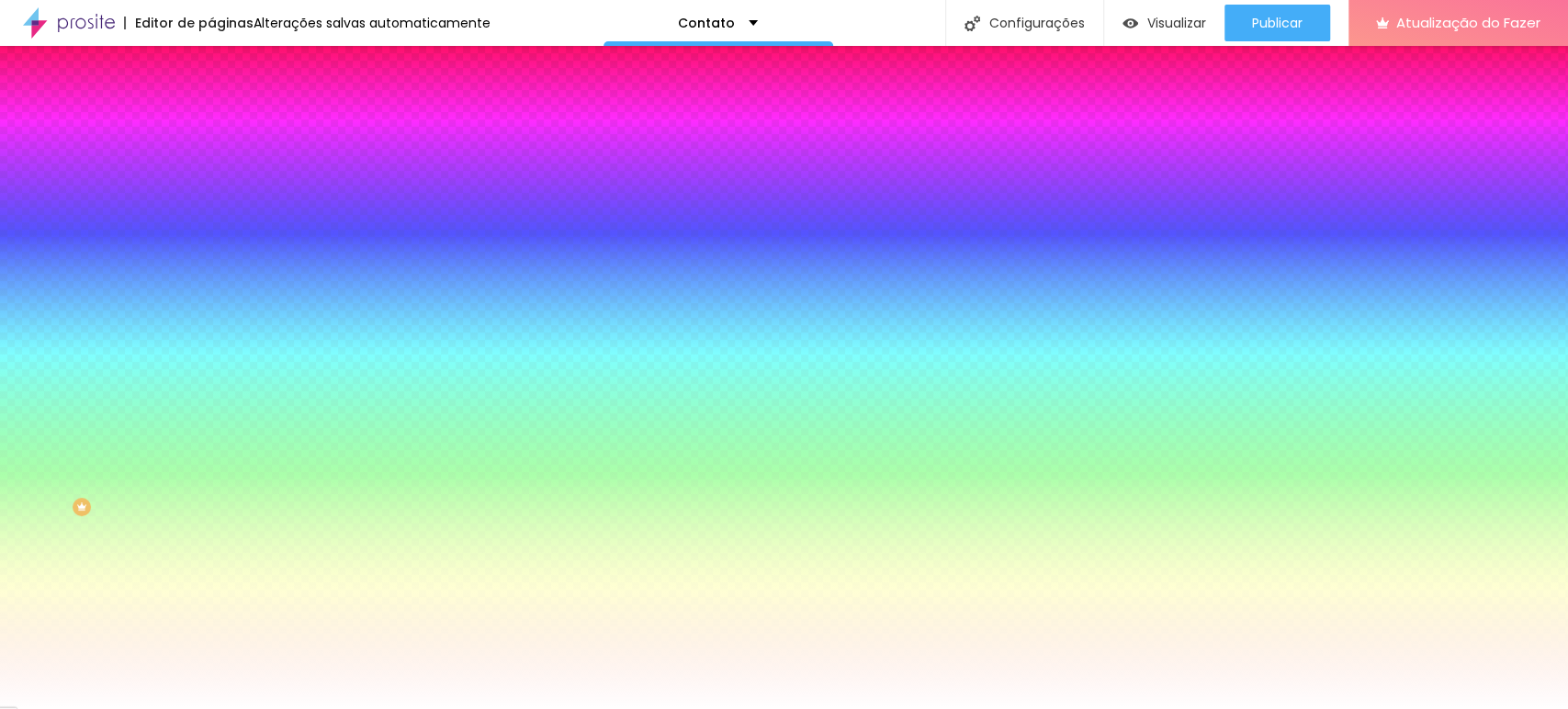
click at [211, 362] on div at bounding box center [316, 362] width 211 height 0
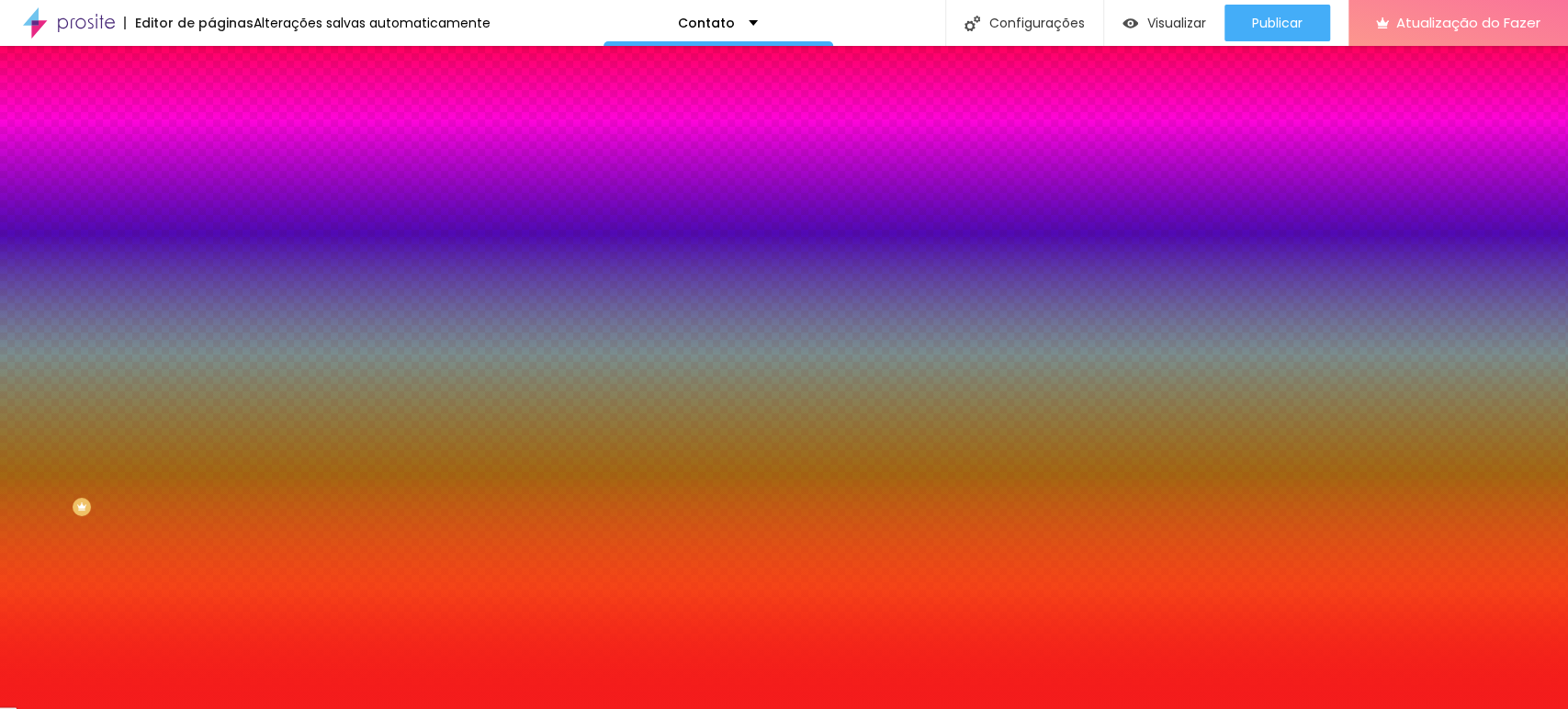
drag, startPoint x: 129, startPoint y: 435, endPoint x: 135, endPoint y: 423, distance: 13.6
click at [135, 423] on div at bounding box center [784, 354] width 1568 height 709
click at [211, 380] on input "#EF1F1F" at bounding box center [321, 371] width 220 height 18
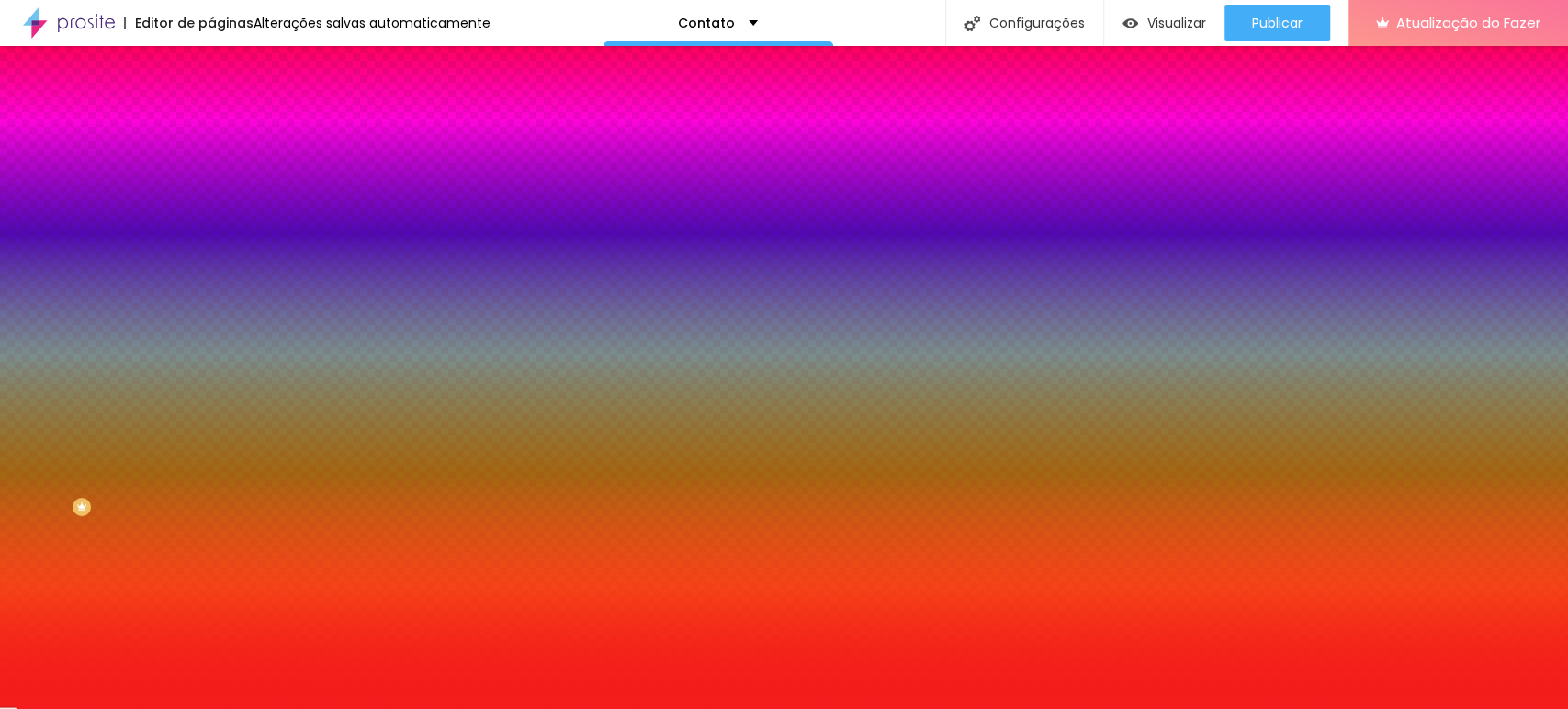
paste input "957130"
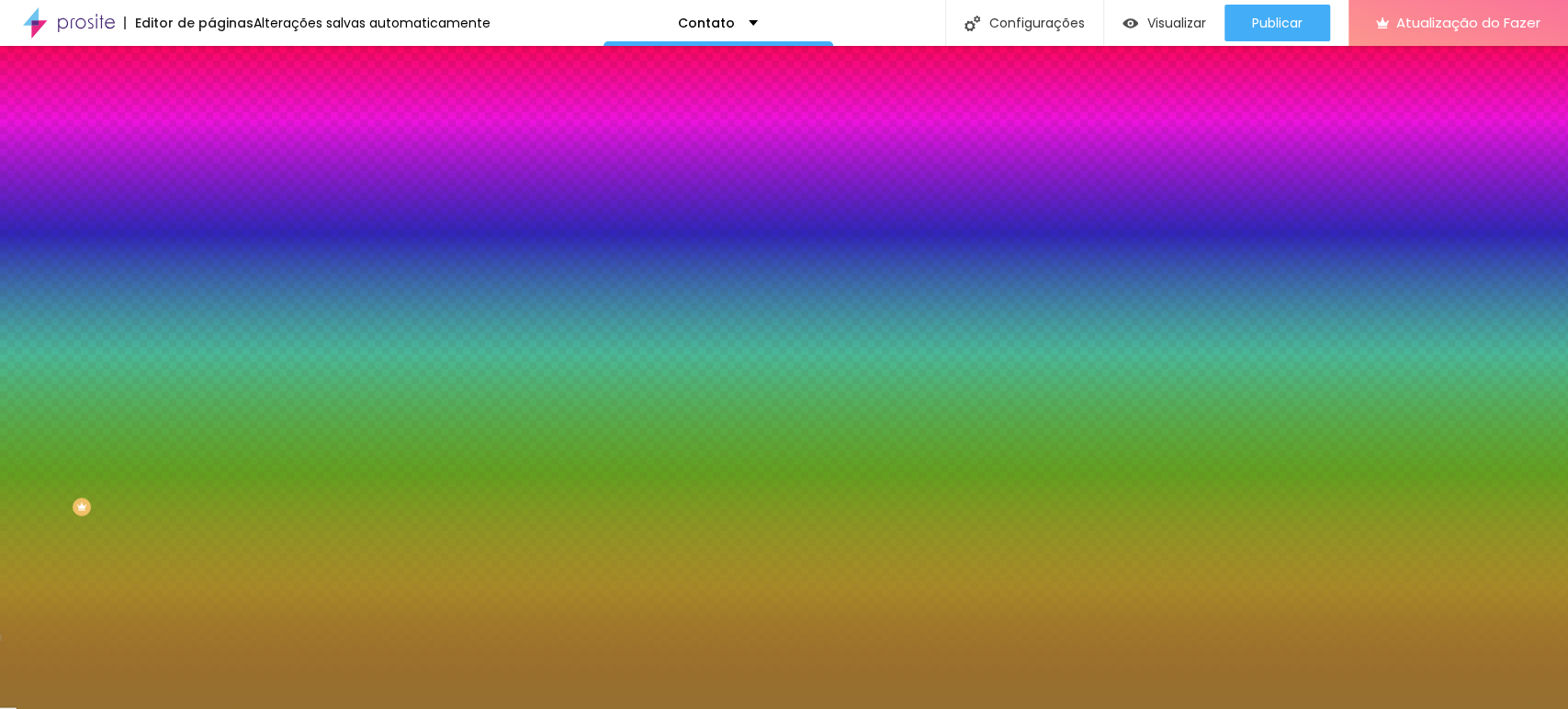
type input "#957130"
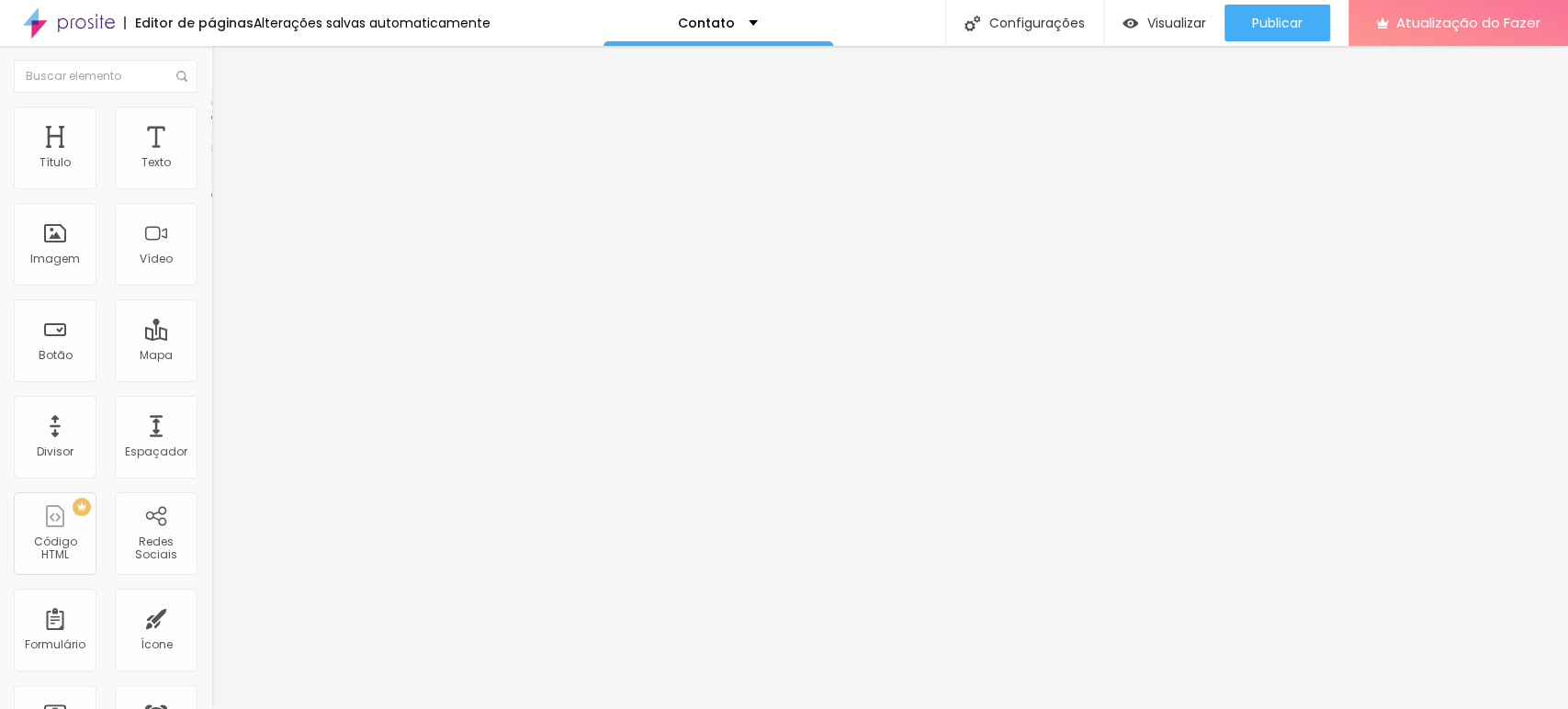
click at [211, 120] on li "Estilo" at bounding box center [316, 116] width 211 height 18
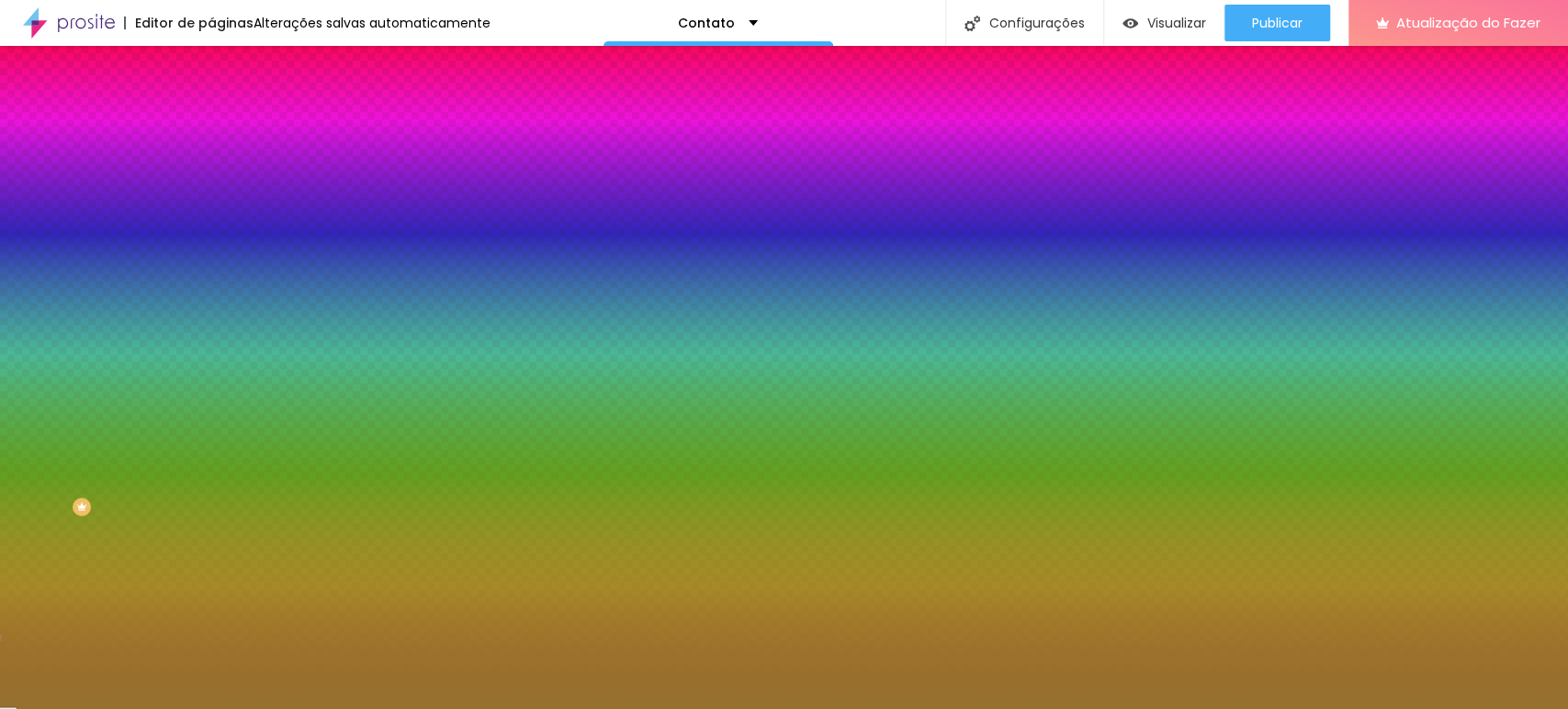
click at [211, 125] on li "Avançado" at bounding box center [316, 134] width 211 height 18
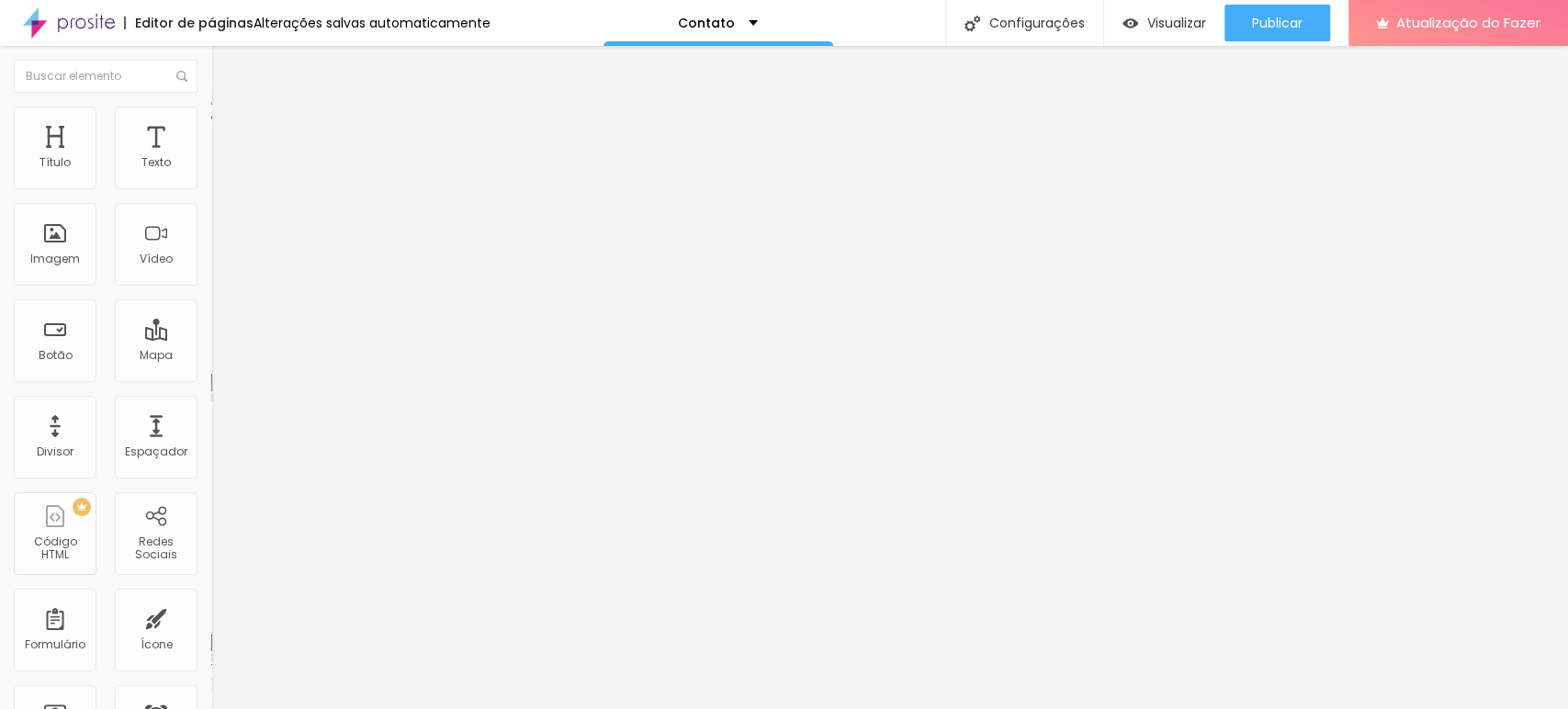
click at [228, 127] on font "Estilo" at bounding box center [242, 119] width 28 height 16
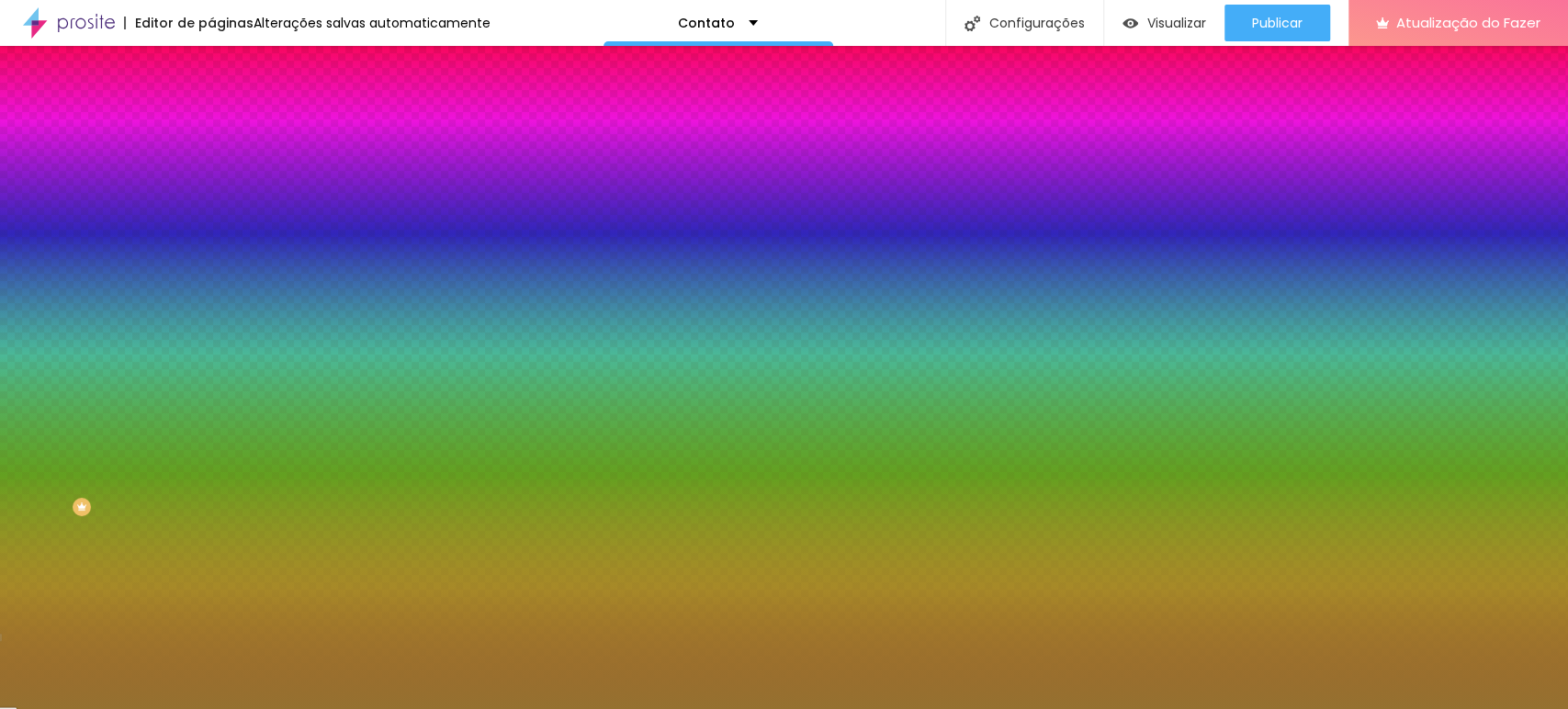
click at [219, 200] on icon "button" at bounding box center [224, 194] width 11 height 11
click at [184, 708] on div at bounding box center [784, 709] width 1568 height 0
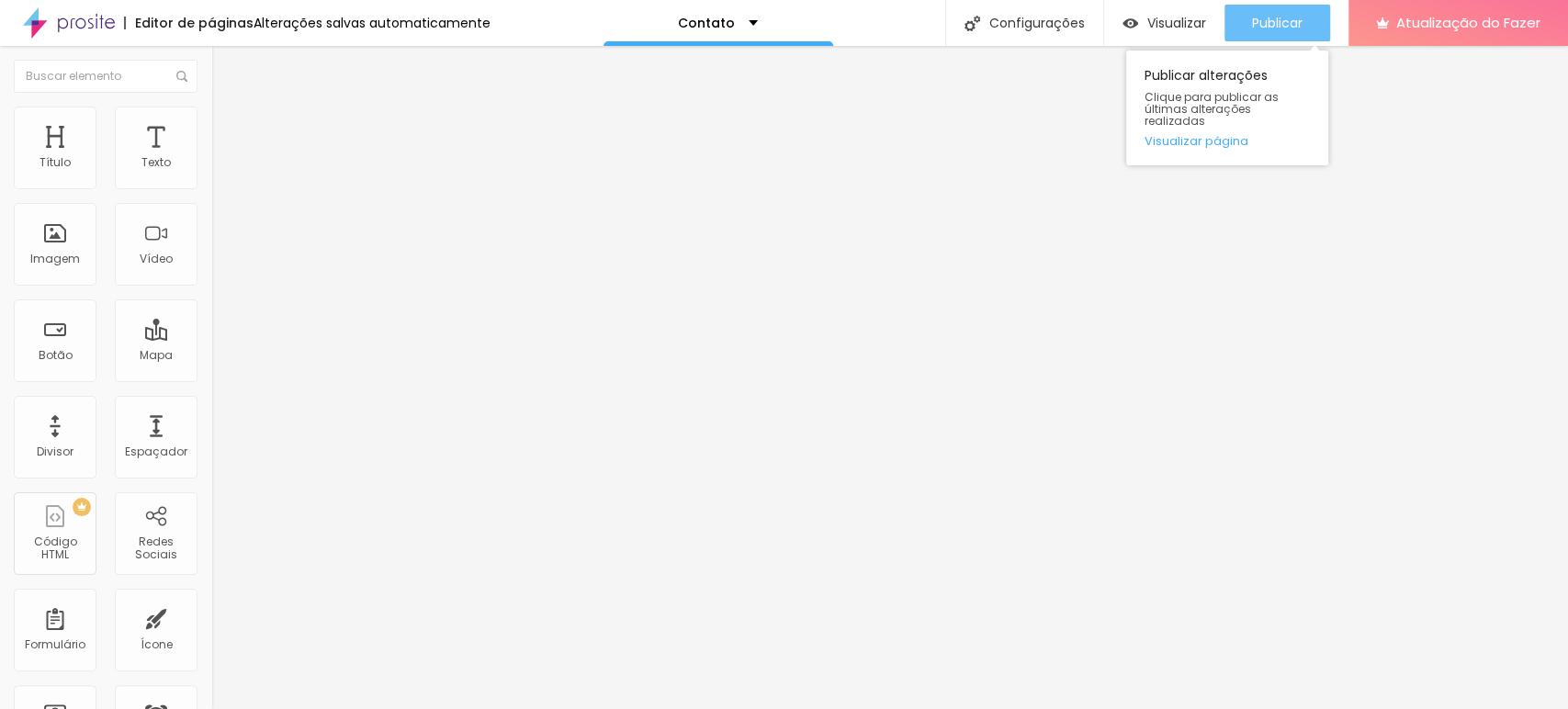
click at [1286, 18] on font "Publicar" at bounding box center [1277, 23] width 51 height 18
